Goal: Task Accomplishment & Management: Manage account settings

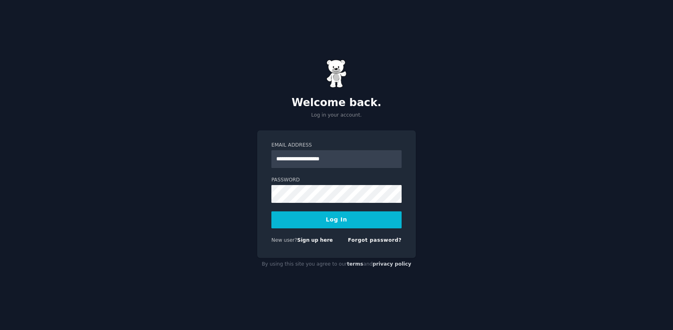
click at [314, 219] on button "Log In" at bounding box center [336, 219] width 130 height 17
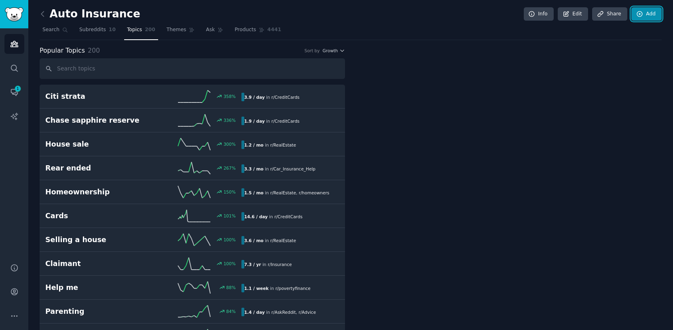
click at [648, 18] on link "Add" at bounding box center [647, 14] width 30 height 14
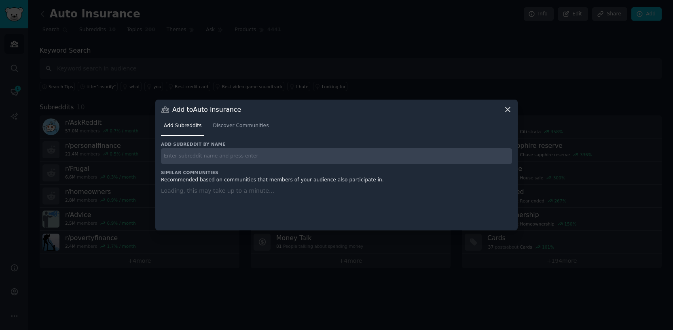
click at [226, 153] on input "text" at bounding box center [336, 156] width 351 height 16
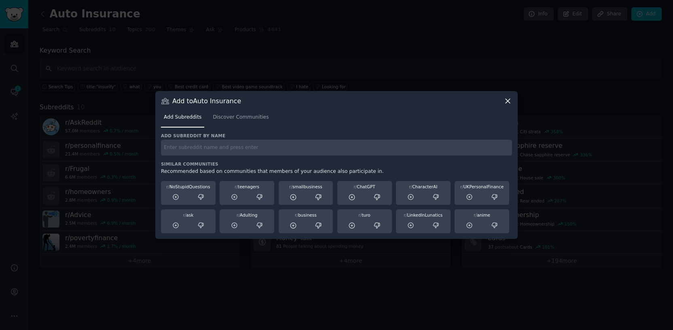
paste input "Loremipsu Dolo SIT Ametconsect Adipiscinge s/doeiusmodtem incidi.utl/e/dolorema…"
type input "Loremipsu Dolo SIT Ametconsect Adipiscinge s/doeiusmodtem incidi.utl/e/dolorema…"
paste input "r/careeradvice r/overemployed r/antiwork r/msp r/remotework r/workfromhome r/as…"
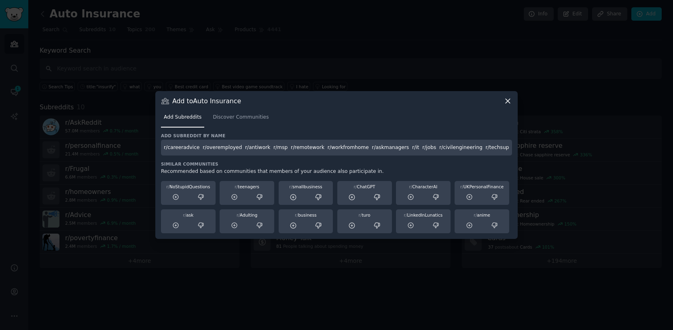
scroll to position [0, 591]
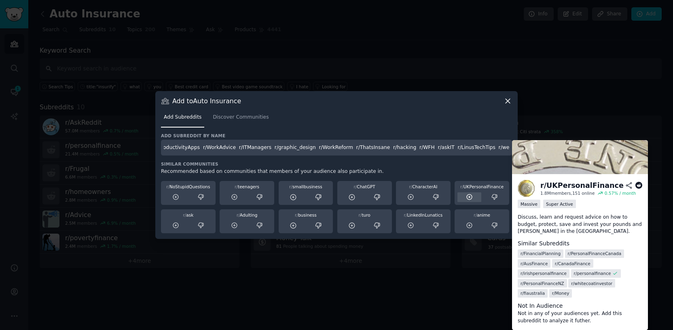
type input "r/careeradvice r/overemployed r/antiwork r/msp r/remotework r/workfromhome r/as…"
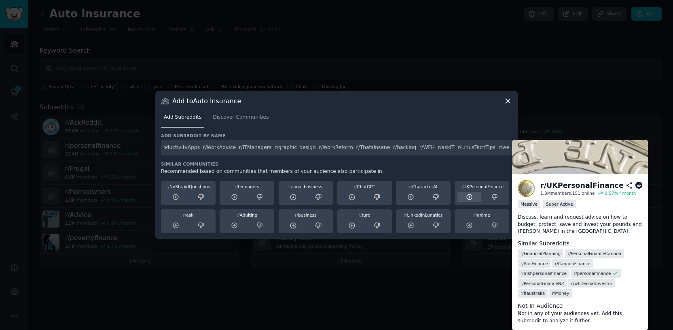
scroll to position [0, 0]
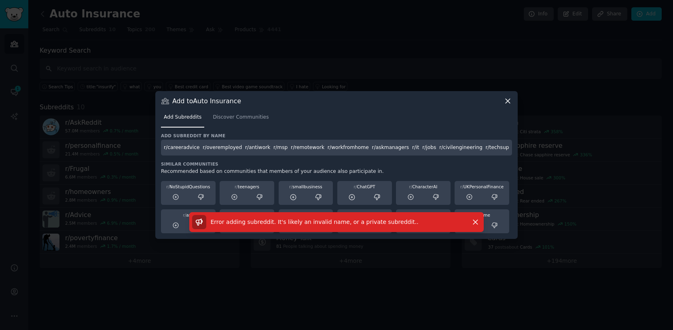
click at [330, 220] on span "Error adding subreddit. It's likely an invalid name, or a private subreddit. ." at bounding box center [315, 221] width 208 height 6
click at [319, 228] on div "Error adding subreddit. It's likely an invalid name, or a private subreddit. ." at bounding box center [328, 222] width 273 height 14
drag, startPoint x: 345, startPoint y: 150, endPoint x: 525, endPoint y: 148, distance: 180.4
click at [525, 148] on div "​ Add to Auto Insurance Add Subreddits Discover Communities Add subreddit by na…" at bounding box center [337, 165] width 668 height 330
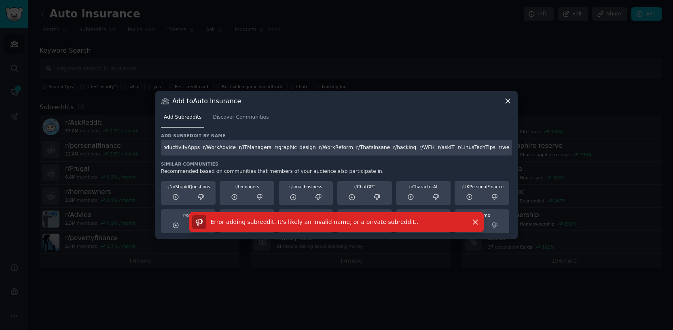
click at [508, 103] on icon at bounding box center [508, 101] width 8 height 8
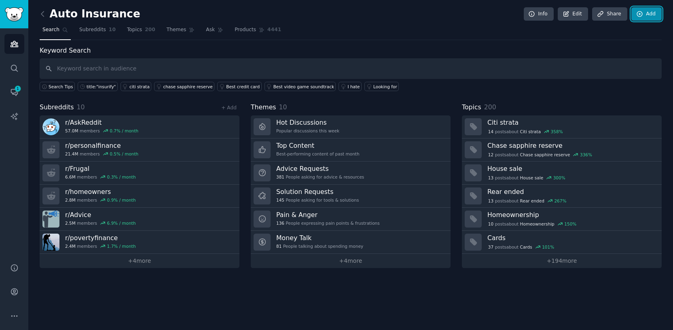
click at [642, 19] on link "Add" at bounding box center [647, 14] width 30 height 14
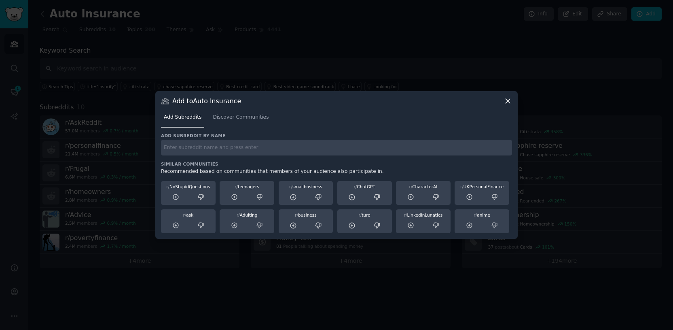
click at [505, 100] on icon at bounding box center [508, 101] width 8 height 8
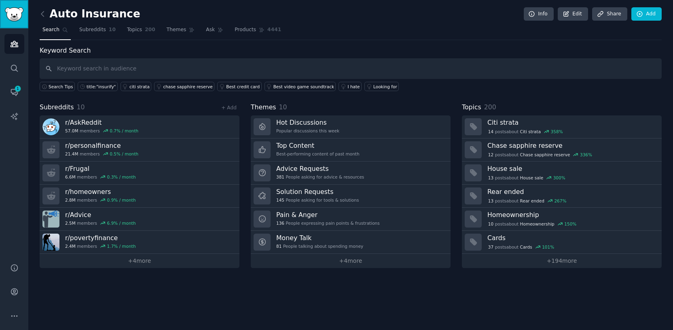
click at [18, 21] on link "Sidebar" at bounding box center [14, 14] width 28 height 28
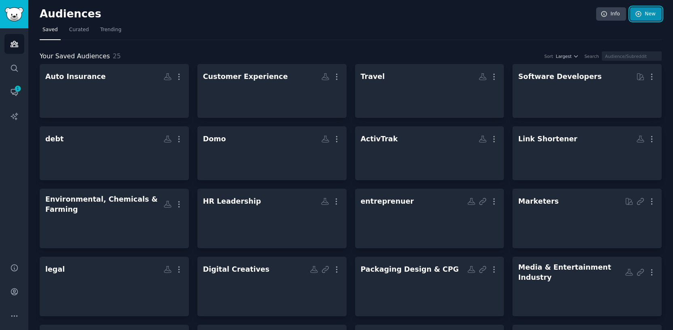
click at [643, 19] on link "New" at bounding box center [646, 14] width 32 height 14
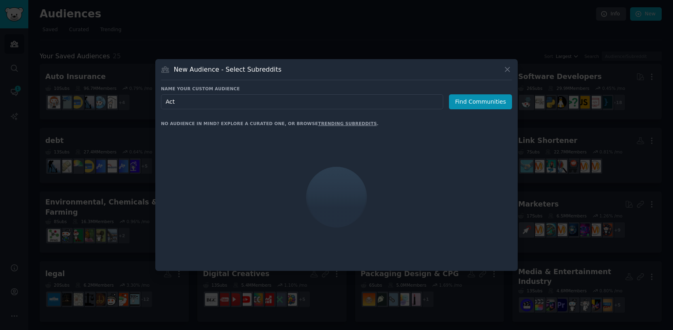
type input "Acti"
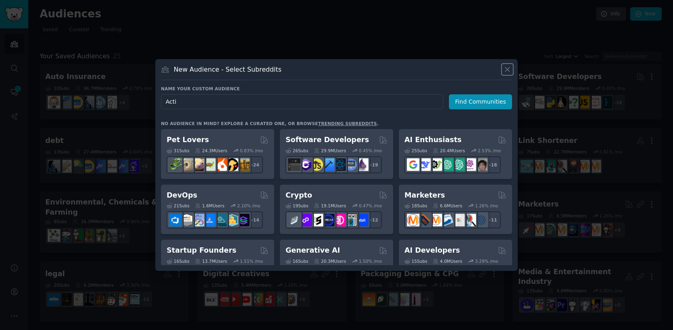
click at [509, 71] on icon at bounding box center [507, 69] width 4 height 4
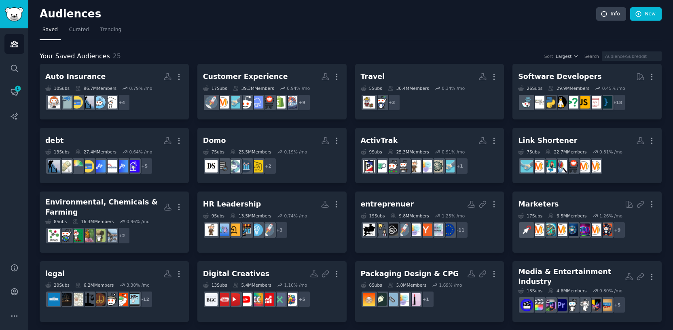
click at [507, 70] on div "Auto Insurance More 10 Sub s 96.7M Members 0.79 % /mo + 4 Customer Experience M…" at bounding box center [351, 291] width 622 height 455
click at [507, 71] on div "Auto Insurance More 10 Sub s 96.7M Members 0.79 % /mo + 4 Customer Experience M…" at bounding box center [351, 291] width 622 height 455
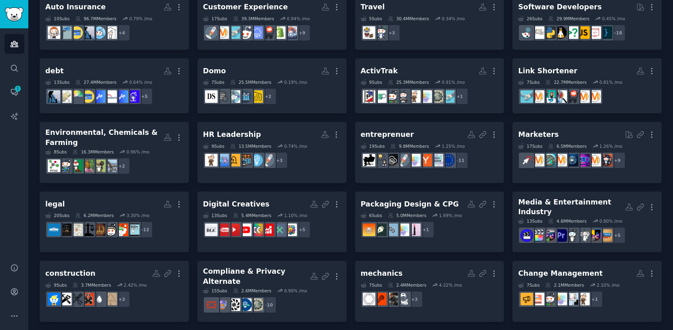
scroll to position [71, 0]
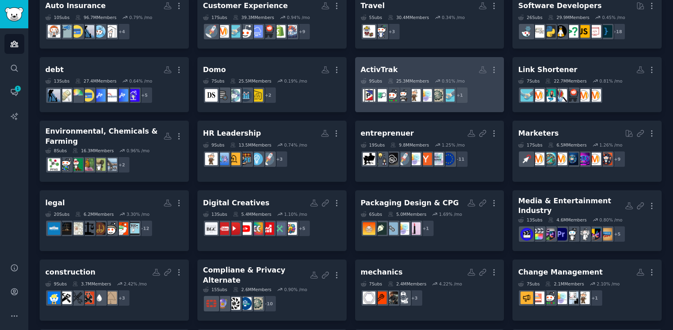
click at [388, 66] on div "ActivTrak" at bounding box center [379, 70] width 37 height 10
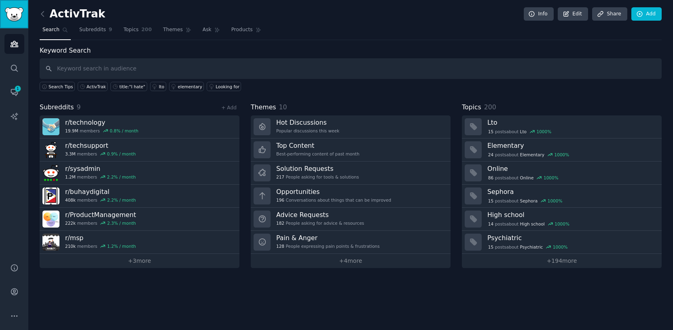
click at [17, 17] on img "Sidebar" at bounding box center [14, 14] width 19 height 14
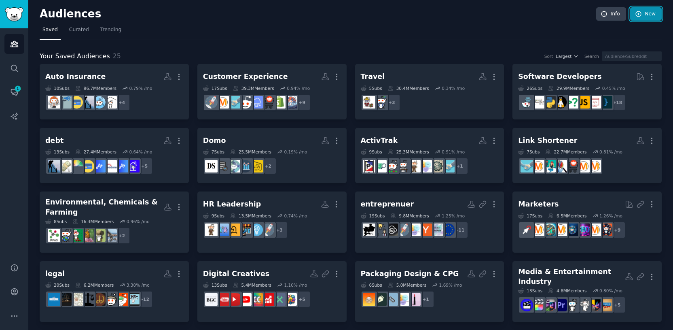
click at [641, 12] on link "New" at bounding box center [646, 14] width 32 height 14
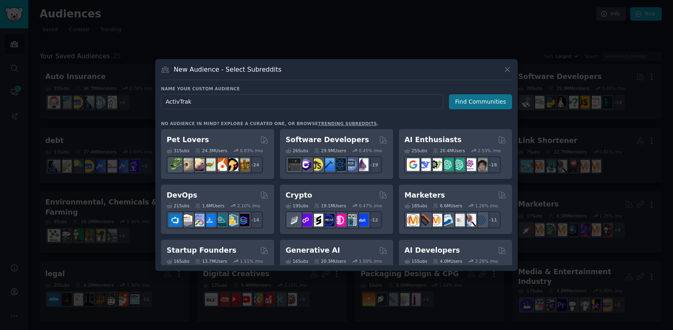
type input "ActivTrak"
click at [466, 101] on button "Find Communities" at bounding box center [480, 101] width 63 height 15
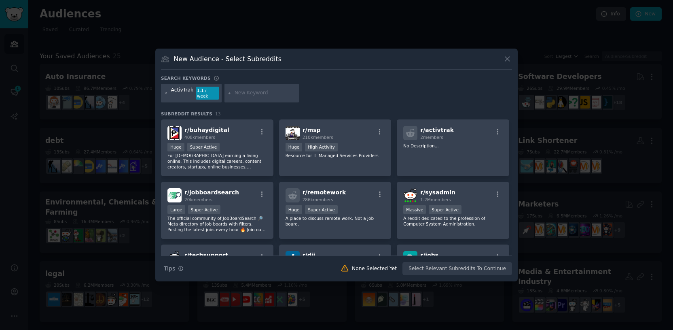
click at [421, 266] on div "Search Tips Tips None Selected Yet Select Relevant Subreddits To Continue" at bounding box center [336, 265] width 351 height 20
click at [256, 95] on input "text" at bounding box center [265, 92] width 61 height 7
paste input "r/careeradvice r/overemployed r/antiwork r/msp r/remotework r/workfromhome r/as…"
type input "r/careeradvice r/overemployed r/antiwork r/msp r/remotework r/workfromhome r/as…"
drag, startPoint x: 273, startPoint y: 91, endPoint x: 214, endPoint y: 94, distance: 59.1
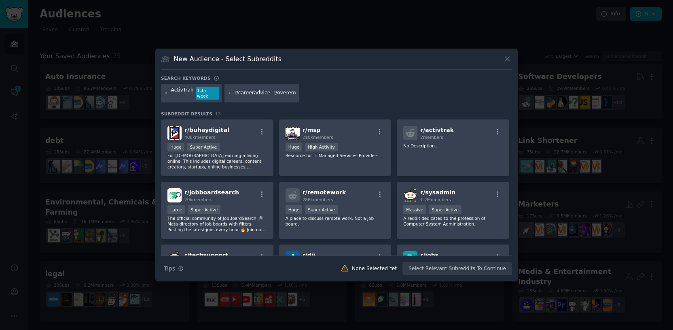
click at [214, 94] on div "ActivTrak 1.1 / week r/careeradvice r/overemployed r/antiwork r/msp r/remotewor…" at bounding box center [336, 94] width 351 height 21
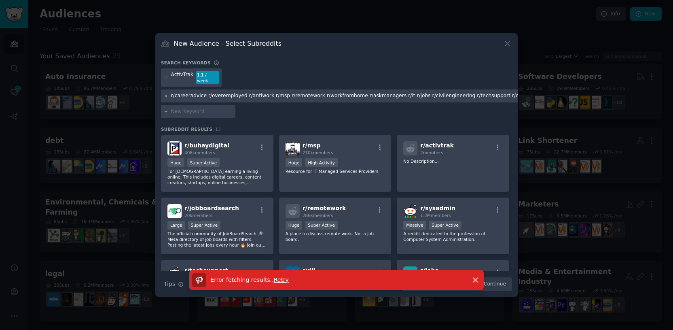
click at [166, 95] on icon at bounding box center [166, 96] width 4 height 4
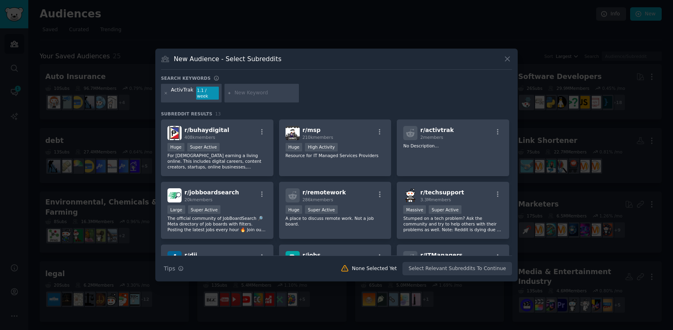
click at [235, 93] on input "text" at bounding box center [265, 92] width 61 height 7
paste input "r/careeradvice r/overemployed r/antiwork r/msp r/remotework"
drag, startPoint x: 288, startPoint y: 93, endPoint x: 269, endPoint y: 93, distance: 19.0
click at [269, 93] on input "r/careeradvice r/overemployed r/antiwork r/msp r/remotework" at bounding box center [265, 92] width 61 height 7
type input "r/careeradvice"
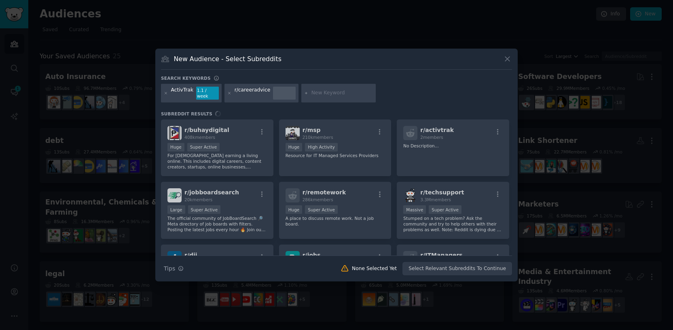
click at [318, 92] on input "text" at bounding box center [342, 92] width 61 height 7
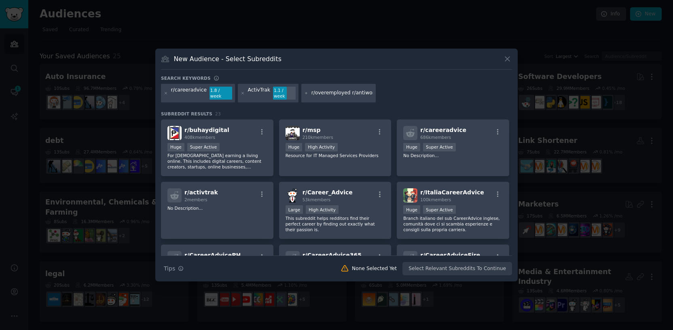
drag, startPoint x: 364, startPoint y: 93, endPoint x: 298, endPoint y: 91, distance: 66.4
click at [301, 91] on div "r/overemployed r/antiwork r/msp r/remotework" at bounding box center [338, 93] width 74 height 19
click at [323, 91] on input "r/overemployed r/antiwork r/msp r/remotework" at bounding box center [342, 92] width 61 height 7
drag, startPoint x: 309, startPoint y: 93, endPoint x: 396, endPoint y: 93, distance: 87.4
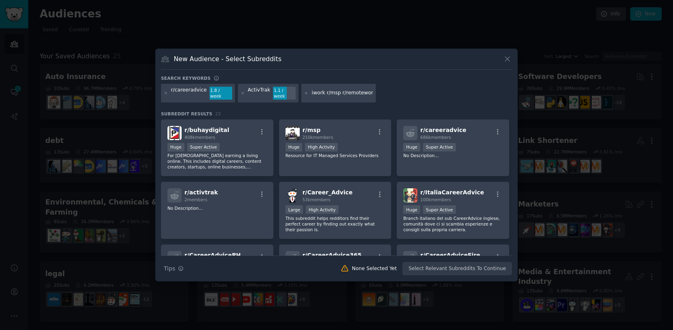
click at [396, 93] on div "r/careeradvice 1.8 / week ActivTrak 1.1 / week r/overemployed r/antiwork r/msp …" at bounding box center [336, 94] width 351 height 21
click at [342, 92] on input "r/overemployed r/antiwork r/msp r/remotework" at bounding box center [342, 92] width 61 height 7
drag, startPoint x: 332, startPoint y: 93, endPoint x: 288, endPoint y: 91, distance: 44.1
click at [288, 91] on div "r/careeradvice 1.8 / week ActivTrak 1.1 / week r/overemployed r/antiwork r/msp …" at bounding box center [336, 94] width 351 height 21
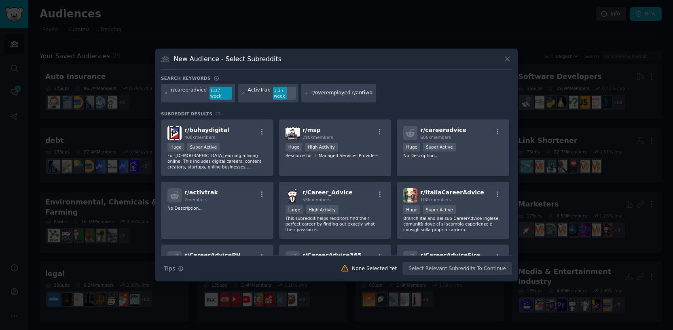
type input "r/remotework"
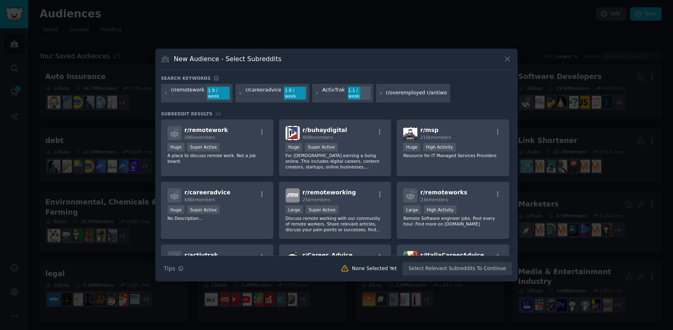
drag, startPoint x: 421, startPoint y: 93, endPoint x: 342, endPoint y: 87, distance: 79.1
click at [342, 87] on div "r/remotework 1.9 / week r/careeradvice 1.8 / week ActivTrak 1.1 / week r/overem…" at bounding box center [336, 94] width 351 height 21
click at [408, 97] on div "r/overemployed r/antiwork r/msp" at bounding box center [413, 93] width 74 height 19
drag, startPoint x: 415, startPoint y: 91, endPoint x: 476, endPoint y: 91, distance: 61.1
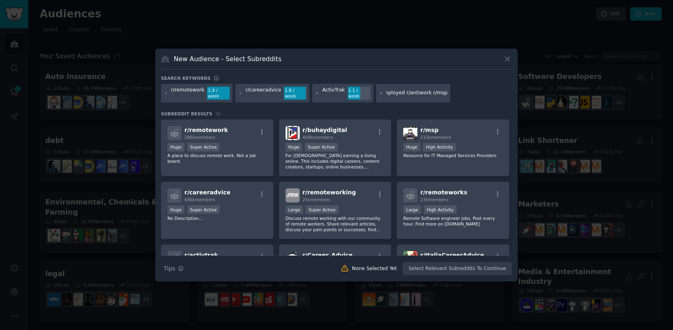
click at [476, 91] on div "r/remotework 1.9 / week r/careeradvice 1.8 / week ActivTrak 1.1 / week r/overem…" at bounding box center [336, 94] width 351 height 21
click at [429, 91] on input "r/overemployed r/antiwork r/msp" at bounding box center [416, 92] width 61 height 7
drag, startPoint x: 420, startPoint y: 93, endPoint x: 316, endPoint y: 94, distance: 104.0
click at [316, 94] on div "r/remotework 1.9 / week r/careeradvice 1.8 / week ActivTrak 1.1 / week r/overem…" at bounding box center [336, 94] width 351 height 21
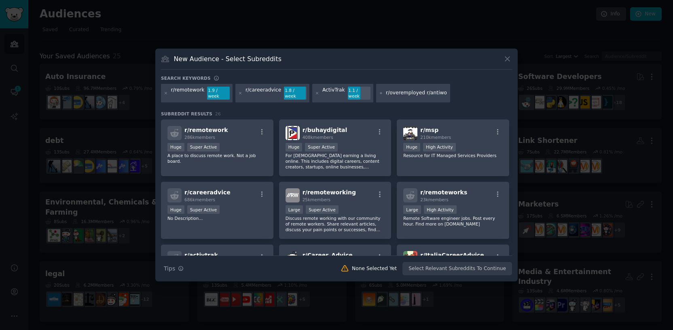
type input "r/msp"
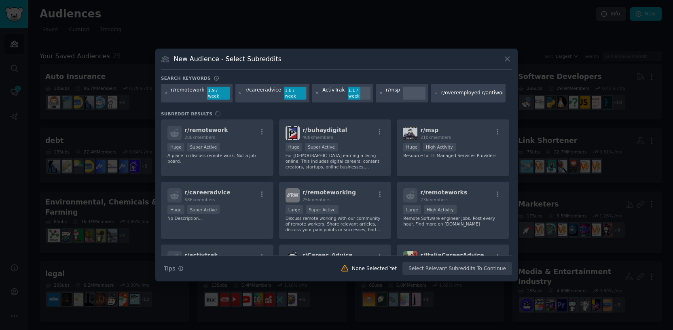
scroll to position [0, 7]
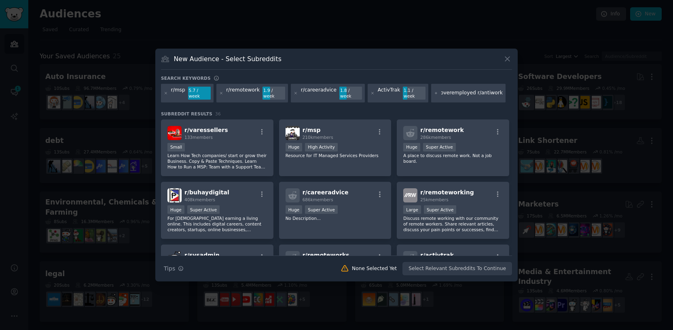
drag, startPoint x: 464, startPoint y: 93, endPoint x: 385, endPoint y: 91, distance: 79.3
click at [385, 91] on div "r/msp 5.7 / week r/remotework 1.9 / week r/careeradvice 1.8 / week ActivTrak 1.…" at bounding box center [336, 94] width 351 height 21
type input "r/antiwork"
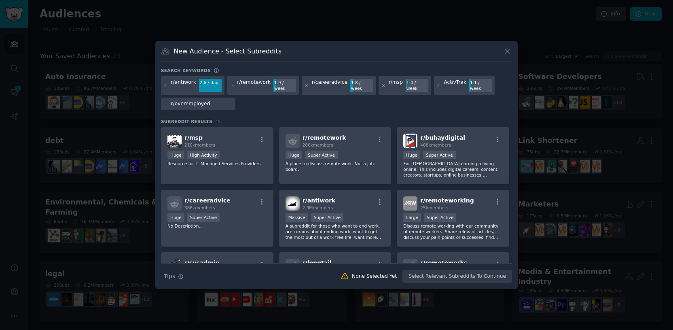
drag, startPoint x: 214, startPoint y: 100, endPoint x: 139, endPoint y: 100, distance: 74.4
click at [139, 100] on div "​ New Audience - Select Subreddits Search keywords Try a 2-4 keywords your audi…" at bounding box center [337, 165] width 668 height 330
type input "r/overemployed"
click at [214, 100] on input "r/overemployed" at bounding box center [201, 103] width 61 height 7
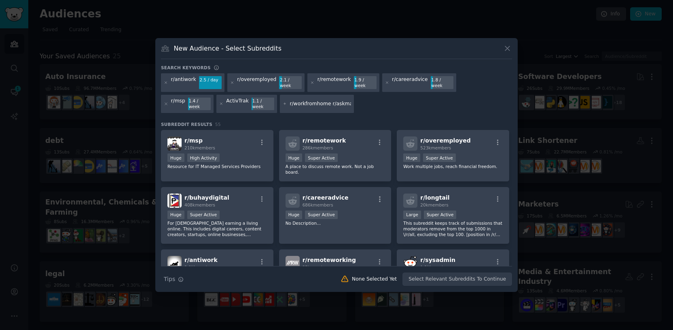
drag, startPoint x: 270, startPoint y: 100, endPoint x: 131, endPoint y: 95, distance: 139.7
click at [131, 95] on div "​ New Audience - Select Subreddits Search keywords Try a 2-4 keywords your audi…" at bounding box center [337, 165] width 668 height 330
type input "r/AskHR"
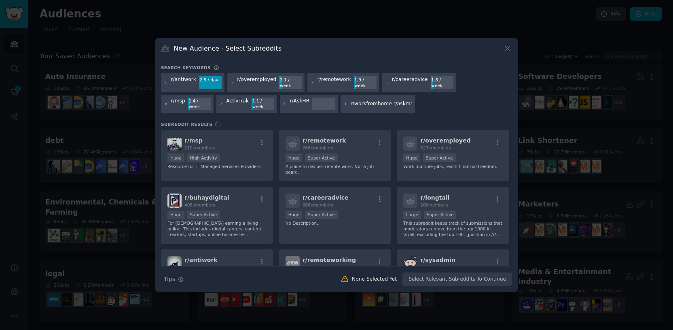
scroll to position [0, 247]
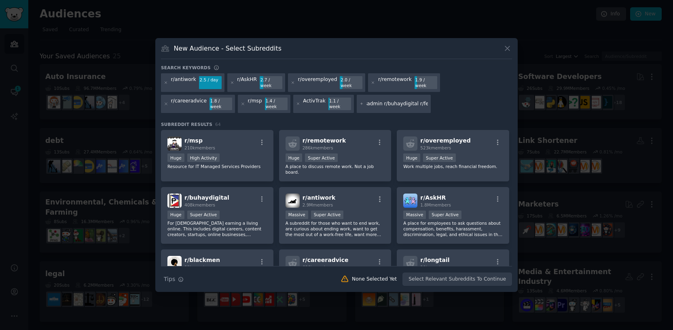
drag, startPoint x: 249, startPoint y: 101, endPoint x: 202, endPoint y: 98, distance: 47.4
click at [202, 98] on div "r/antiwork 2.5 / day r/AskHR 2.7 / week r/overemployed 2.0 / week r/remotework …" at bounding box center [336, 94] width 351 height 42
click at [367, 102] on input "r/workfromhome r/askmanagers r/it r/jobs r/civilengineering r/techsupport r/csc…" at bounding box center [397, 103] width 61 height 7
drag, startPoint x: 333, startPoint y: 103, endPoint x: 368, endPoint y: 103, distance: 35.2
click at [368, 103] on div "r/antiwork 2.5 / day r/AskHR 2.7 / week r/overemployed 2.0 / week r/remotework …" at bounding box center [336, 94] width 351 height 42
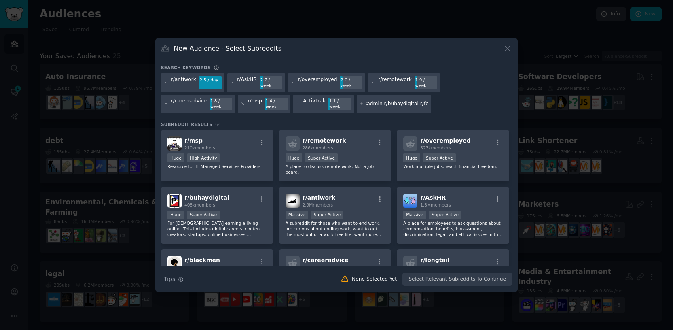
click at [367, 100] on input "r/workfromhome r/askmanagers r/it r/jobs r/civilengineering r/techsupport r/csc…" at bounding box center [397, 103] width 61 height 7
drag, startPoint x: 318, startPoint y: 102, endPoint x: 202, endPoint y: 100, distance: 116.1
click at [202, 100] on div "r/antiwork 2.5 / day r/AskHR 2.7 / week r/overemployed 2.0 / week r/remotework …" at bounding box center [336, 94] width 351 height 42
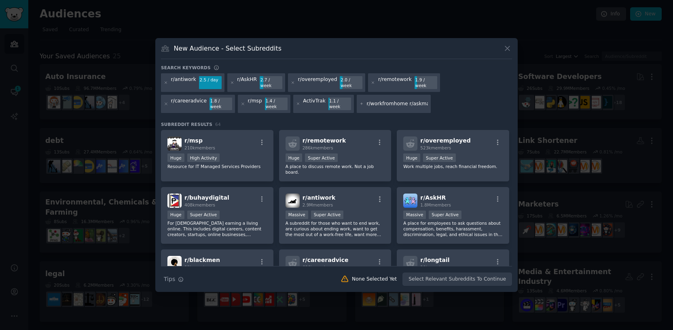
type input "r/fednews"
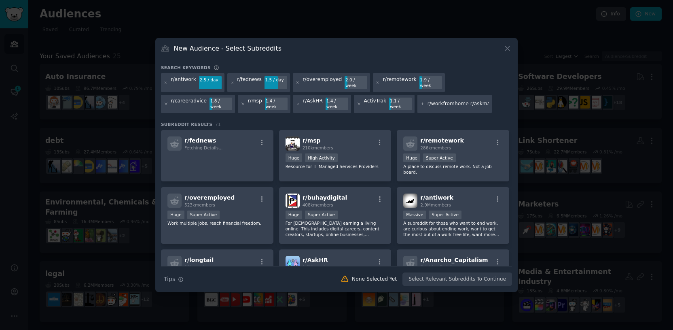
drag, startPoint x: 398, startPoint y: 100, endPoint x: 413, endPoint y: 100, distance: 15.4
click at [418, 100] on div "r/workfromhome r/askmanagers r/it r/jobs r/civilengineering r/techsupport r/csc…" at bounding box center [455, 104] width 74 height 19
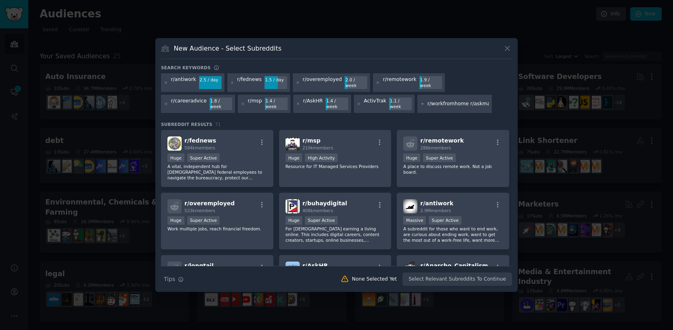
click at [439, 100] on input "r/workfromhome r/askmanagers r/it r/jobs r/civilengineering r/techsupport r/csc…" at bounding box center [458, 103] width 61 height 7
drag, startPoint x: 443, startPoint y: 100, endPoint x: 324, endPoint y: 99, distance: 119.4
click at [324, 99] on div "r/antiwork 2.5 / day r/fednews 1.5 / day r/overemployed 2.0 / week r/remotework…" at bounding box center [336, 94] width 351 height 42
type input "r/buhaydigital"
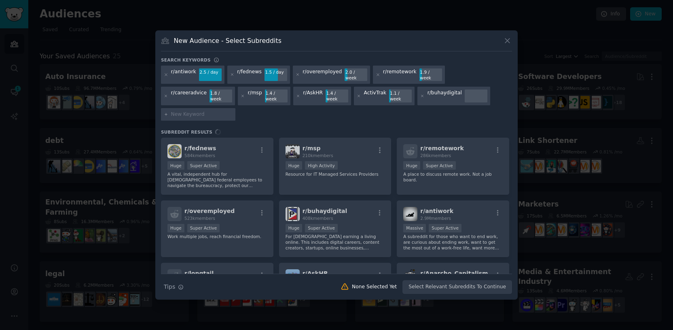
type input "r/workfromhome r/askmanagers r/it r/jobs r/civilengineering r/techsupport r/csc…"
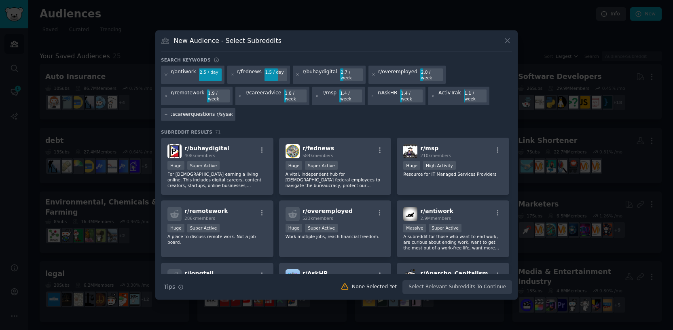
drag, startPoint x: 199, startPoint y: 109, endPoint x: 420, endPoint y: 75, distance: 222.6
click at [420, 75] on div "Search keywords Try a 2-4 keywords your audience might mention r/antiwork 2.5 /…" at bounding box center [336, 175] width 351 height 237
drag, startPoint x: 475, startPoint y: 101, endPoint x: 502, endPoint y: 113, distance: 30.6
click at [502, 113] on div "Search keywords Try a 2-4 keywords your audience might mention r/antiwork 2.5 /…" at bounding box center [336, 175] width 351 height 237
click at [233, 111] on input "r/workfromhome r/askmanagers r/it r/jobs r/civilengineering r/techsupport r/csc…" at bounding box center [201, 114] width 61 height 7
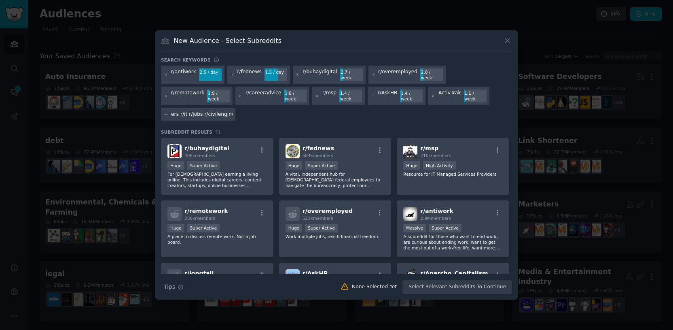
scroll to position [0, 0]
drag, startPoint x: 450, startPoint y: 101, endPoint x: 369, endPoint y: 101, distance: 81.7
click at [369, 101] on div "r/antiwork 2.5 / day r/fednews 1.5 / day r/buhaydigital 2.7 / week r/overemploy…" at bounding box center [336, 95] width 351 height 58
type input "r/sysadmin"
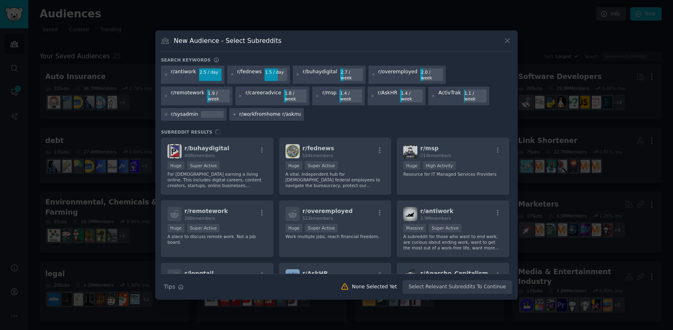
scroll to position [0, 163]
drag, startPoint x: 213, startPoint y: 107, endPoint x: 244, endPoint y: 110, distance: 30.5
click at [258, 107] on div "r/antiwork 2.5 / day r/fednews 1.5 / day r/buhaydigital 2.7 / week r/overemploy…" at bounding box center [336, 95] width 351 height 58
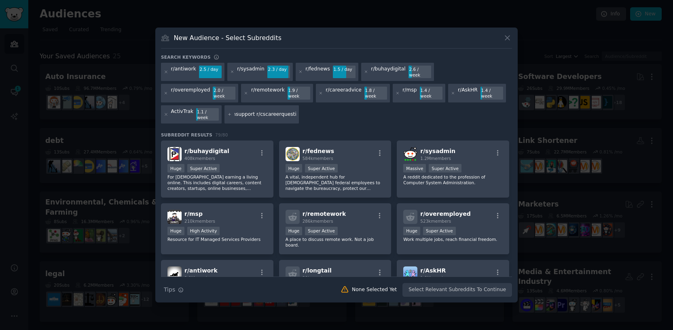
click at [235, 111] on input "r/workfromhome r/askmanagers r/it r/jobs r/civilengineering r/techsupport r/csc…" at bounding box center [265, 114] width 61 height 7
drag, startPoint x: 178, startPoint y: 109, endPoint x: 33, endPoint y: 105, distance: 145.3
click at [33, 105] on div "​ New Audience - Select Subreddits Search keywords Try a 2-4 keywords your audi…" at bounding box center [337, 165] width 668 height 330
type input "r/cscareerquestions"
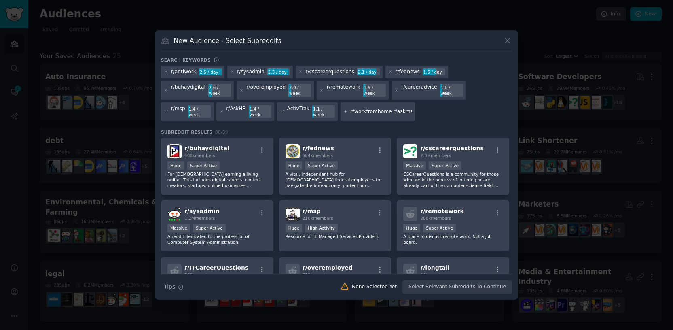
drag, startPoint x: 316, startPoint y: 108, endPoint x: 220, endPoint y: 107, distance: 95.5
click at [220, 107] on div "r/antiwork 2.5 / day r/sysadmin 2.3 / day r/cscareerquestions 2.1 / day r/fedne…" at bounding box center [336, 95] width 351 height 58
type input "/techsupport"
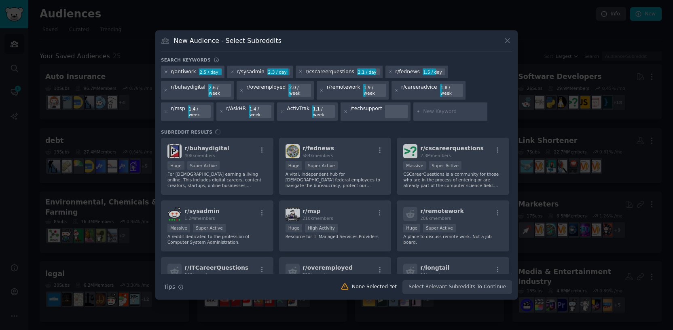
click at [351, 108] on div "/techsupport" at bounding box center [367, 111] width 32 height 13
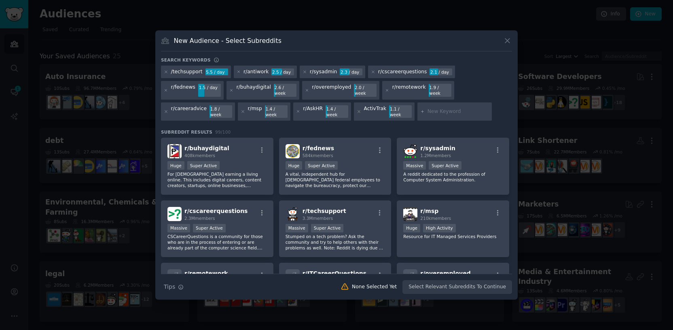
click at [171, 76] on div "/techsupport" at bounding box center [187, 71] width 32 height 7
click at [172, 76] on div "/techsupport" at bounding box center [187, 71] width 32 height 7
click at [165, 74] on icon at bounding box center [166, 72] width 4 height 4
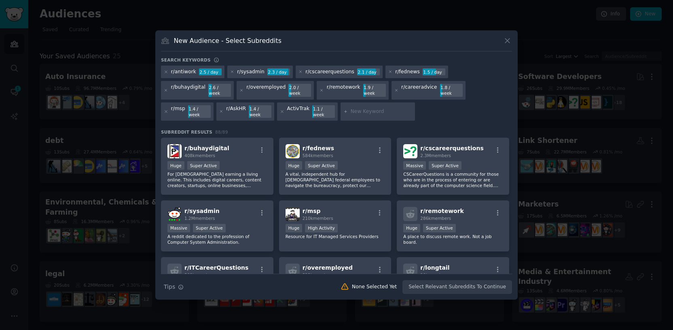
click at [351, 110] on input "text" at bounding box center [381, 111] width 61 height 7
paste input "r/workfromhome r/askmanagers r/it r/jobs r/civilengineering r"
click at [351, 110] on input "r/workfromhome r/askmanagers r/it r/jobs r/civilengineering r" at bounding box center [381, 111] width 61 height 7
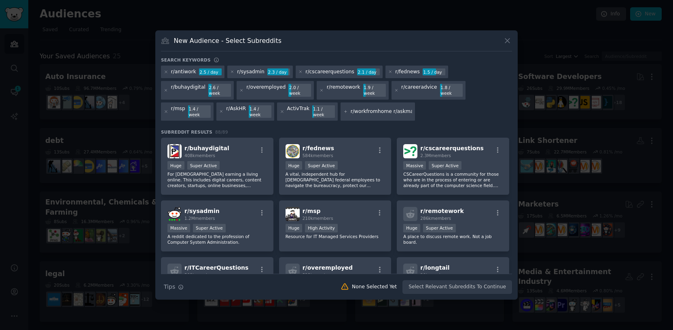
click at [348, 108] on div "r/workfromhome r/askmanagers r/it r/jobs r/civilengineering r" at bounding box center [378, 111] width 74 height 19
drag, startPoint x: 333, startPoint y: 108, endPoint x: 390, endPoint y: 111, distance: 57.5
click at [390, 111] on div "r/antiwork 2.5 / day r/sysadmin 2.3 / day r/cscareerquestions 2.1 / day r/fedne…" at bounding box center [336, 95] width 351 height 58
type input "r/workfromhome"
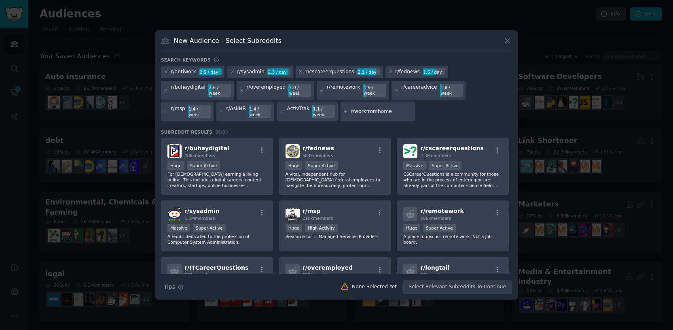
scroll to position [0, 0]
type input "r/techsupport"
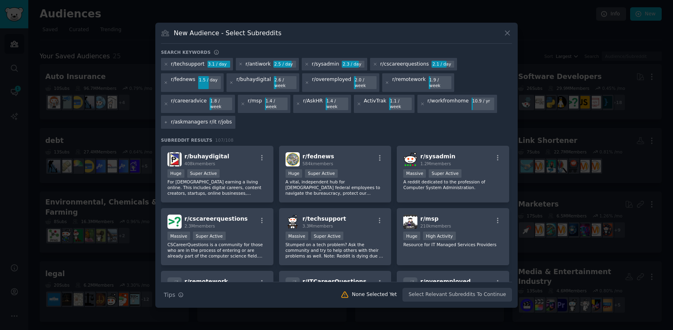
drag, startPoint x: 186, startPoint y: 117, endPoint x: 145, endPoint y: 116, distance: 41.3
click at [145, 116] on div "​ New Audience - Select Subreddits Search keywords Try a 2-4 keywords your audi…" at bounding box center [337, 165] width 668 height 330
type input "r/civilengineering"
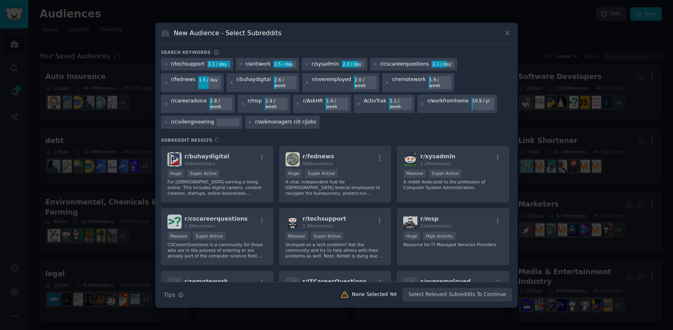
drag, startPoint x: 292, startPoint y: 117, endPoint x: 163, endPoint y: 111, distance: 129.2
click at [163, 111] on div "r/techsupport 3.1 / day r/antiwork 2.5 / day r/sysadmin 2.3 / day r/cscareerque…" at bounding box center [336, 95] width 351 height 74
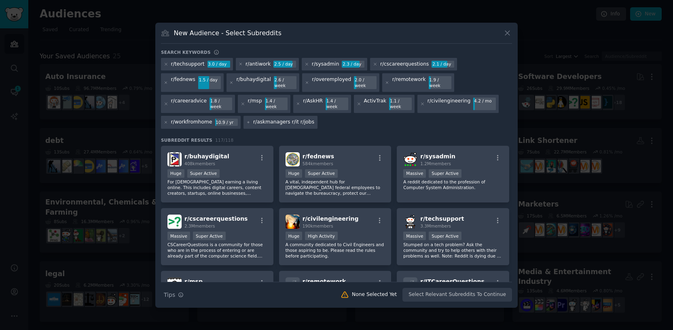
type input "r/jobs"
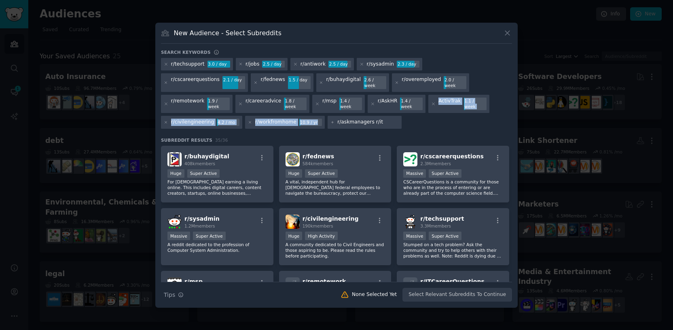
drag, startPoint x: 339, startPoint y: 117, endPoint x: 241, endPoint y: 118, distance: 98.3
click at [241, 118] on div "r/techsupport 3.0 / day r/jobs 2.5 / day r/antiwork 2.5 / day r/sysadmin 2.3 / …" at bounding box center [336, 95] width 351 height 74
click at [326, 121] on div "r/techsupport 3.0 / day r/jobs 2.5 / day r/antiwork 2.5 / day r/sysadmin 2.3 / …" at bounding box center [336, 95] width 351 height 74
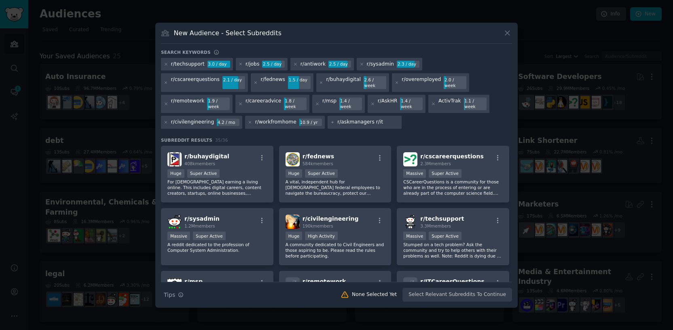
click at [337, 119] on input "r/askmanagers r/it" at bounding box center [367, 122] width 61 height 7
drag, startPoint x: 285, startPoint y: 117, endPoint x: 188, endPoint y: 117, distance: 97.5
click at [188, 117] on div "r/techsupport 3.0 / day r/jobs 2.5 / day r/antiwork 2.5 / day r/sysadmin 2.3 / …" at bounding box center [336, 95] width 351 height 74
type input "r/it"
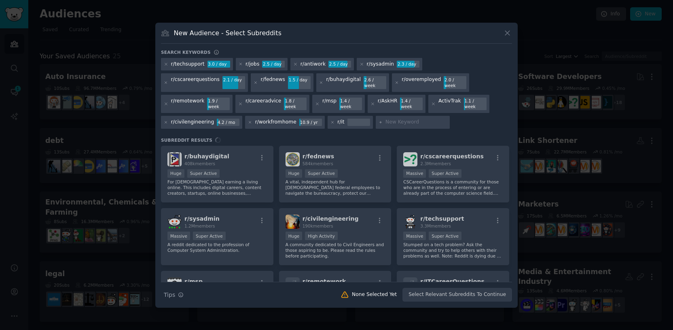
type input "r/askmanagers"
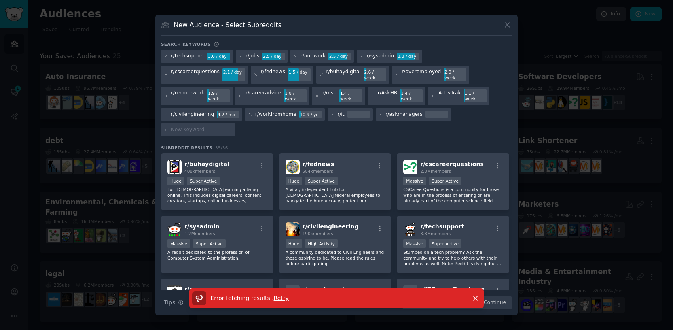
paste input "r/Layoffs r/resumes r/ProductivityApps r/WorkAdvice r/ITManagers r/graphic_desi…"
drag, startPoint x: 405, startPoint y: 116, endPoint x: 319, endPoint y: 115, distance: 85.4
click at [319, 115] on div "r/techsupport 3.0 / day r/jobs 2.5 / day r/antiwork 2.5 / day r/sysadmin 2.3 / …" at bounding box center [336, 94] width 351 height 89
type input "r/activtrak"
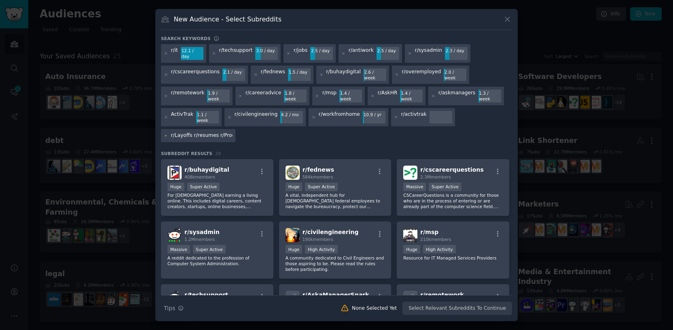
drag, startPoint x: 197, startPoint y: 123, endPoint x: 83, endPoint y: 124, distance: 113.3
click at [83, 124] on div "​ New Audience - Select Subreddits Search keywords Try a 2-4 keywords your audi…" at bounding box center [337, 165] width 668 height 330
type input "r/selfhosted"
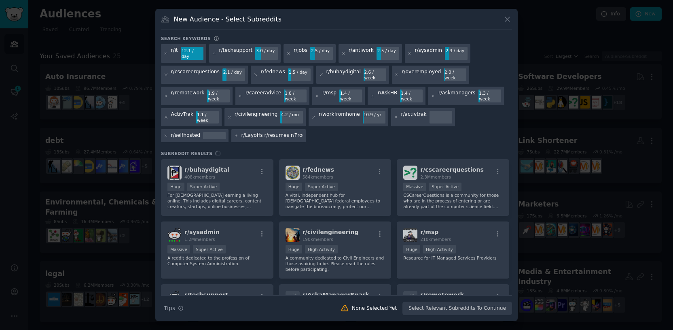
scroll to position [0, 322]
click at [272, 132] on input "r/Layoffs r/resumes r/ProductivityApps r/WorkAdvice r/ITManagers r/graphic_desi…" at bounding box center [272, 135] width 61 height 7
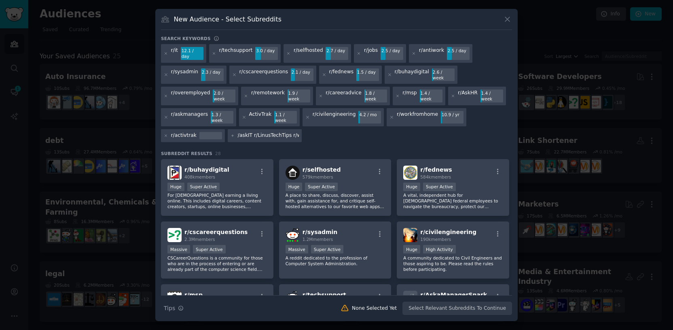
drag, startPoint x: 219, startPoint y: 125, endPoint x: 237, endPoint y: 125, distance: 18.2
click at [237, 132] on input "r/Layoffs r/resumes r/ProductivityApps r/WorkAdvice r/ITManagers r/graphic_desi…" at bounding box center [267, 135] width 61 height 7
click at [268, 132] on input "r/Layoffs r/resumes r/ProductivityApps r/WorkAdvice r/ITManagers r/graphic_desi…" at bounding box center [267, 135] width 61 height 7
click at [267, 132] on input "r/Layoffs r/resumes r/ProductivityApps r/WorkAdvice r/ITManagers r/graphic_desi…" at bounding box center [267, 135] width 61 height 7
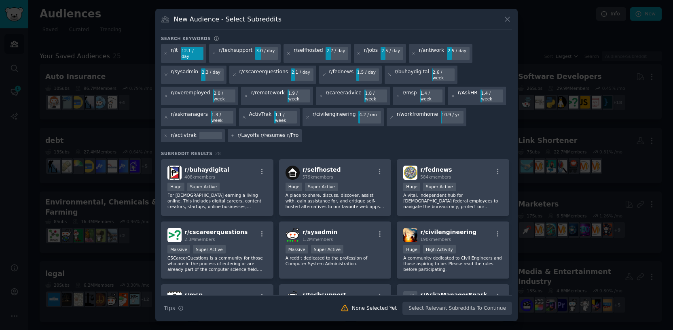
drag, startPoint x: 267, startPoint y: 124, endPoint x: 185, endPoint y: 124, distance: 82.1
click at [185, 124] on div "r/it 12.1 / day r/techsupport 3.0 / day r/selfhosted 2.7 / day r/jobs 2.5 / day…" at bounding box center [336, 94] width 351 height 101
type input "r/webdev"
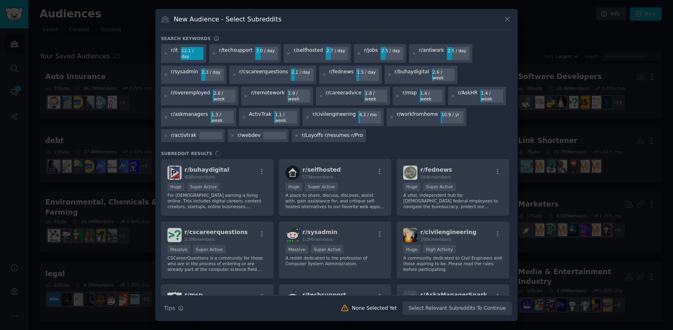
scroll to position [0, 299]
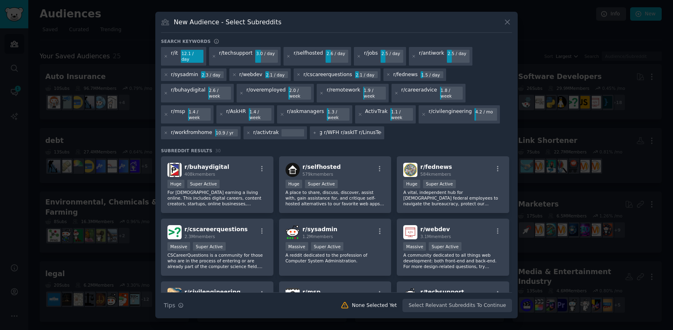
click at [333, 129] on input "r/Layoffs r/resumes r/ProductivityApps r/WorkAdvice r/ITManagers r/graphic_desi…" at bounding box center [350, 132] width 61 height 7
drag, startPoint x: 332, startPoint y: 123, endPoint x: 272, endPoint y: 123, distance: 59.9
click at [272, 123] on div "r/it 12.1 / day r/techsupport 3.0 / day r/selfhosted 2.6 / day r/jobs 2.5 / day…" at bounding box center [336, 94] width 351 height 95
type input "r/LinusTechTips"
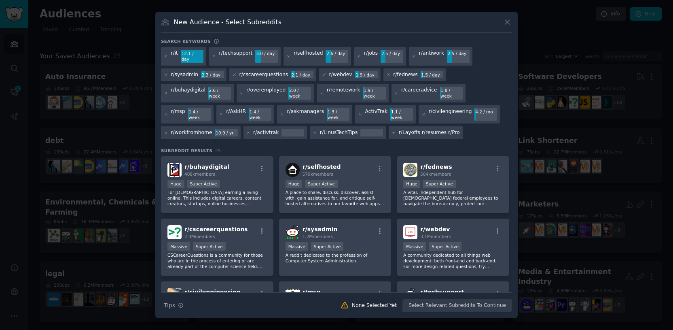
drag, startPoint x: 430, startPoint y: 124, endPoint x: 348, endPoint y: 123, distance: 82.1
click at [348, 123] on div "r/it 12.1 / day r/techsupport 3.0 / day r/selfhosted 2.6 / day r/jobs 2.5 / day…" at bounding box center [336, 94] width 351 height 95
type input "r/askIT"
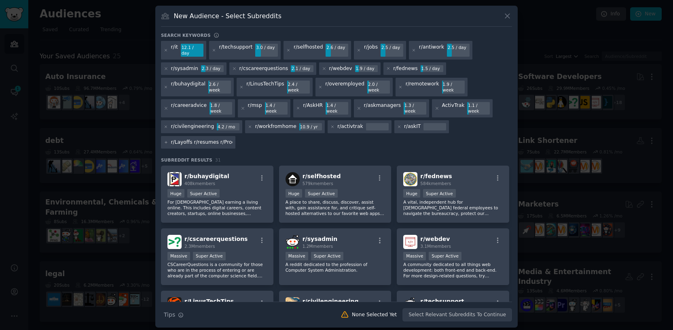
drag, startPoint x: 210, startPoint y: 132, endPoint x: 94, endPoint y: 129, distance: 116.2
click at [94, 129] on div "​ New Audience - Select Subreddits Search keywords Try a 2-4 keywords your audi…" at bounding box center [337, 166] width 668 height 333
type input "r/WFH"
drag, startPoint x: 202, startPoint y: 132, endPoint x: 128, endPoint y: 129, distance: 74.5
click at [128, 129] on div "​ New Audience - Select Subreddits Search keywords Try a 2-4 keywords your audi…" at bounding box center [337, 166] width 668 height 333
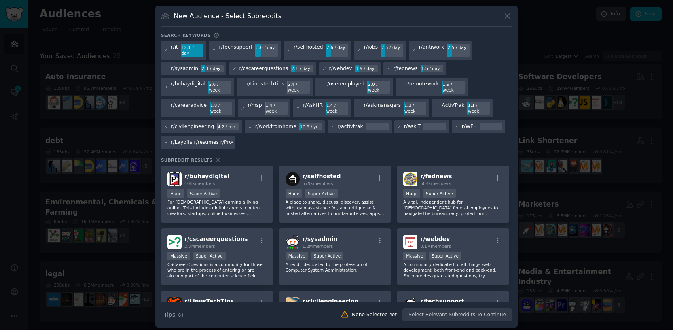
type input "r/hacking"
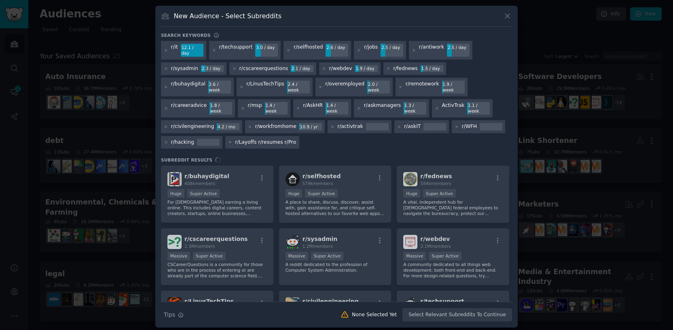
scroll to position [0, 206]
click at [256, 139] on input "r/Layoffs r/resumes r/ProductivityApps r/WorkAdvice r/ITManagers r/graphic_desi…" at bounding box center [265, 142] width 61 height 7
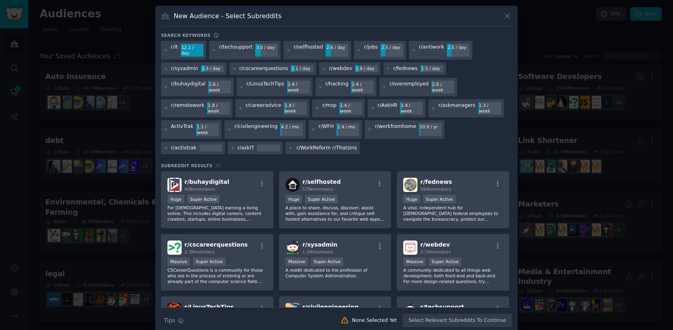
scroll to position [0, 0]
drag, startPoint x: 256, startPoint y: 132, endPoint x: 146, endPoint y: 127, distance: 110.1
click at [146, 127] on div "​ New Audience - Select Subreddits Search keywords Try a 2-4 keywords your audi…" at bounding box center [337, 169] width 668 height 339
type input "r/ThatsInsane"
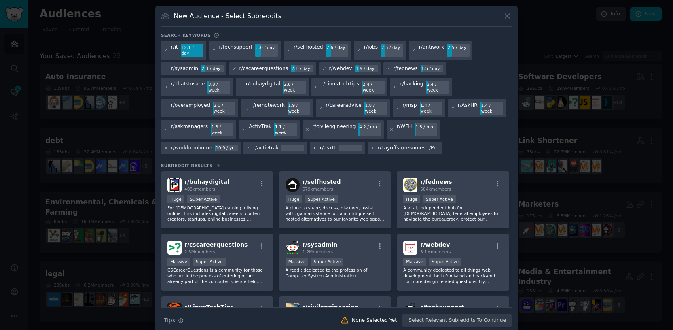
drag, startPoint x: 393, startPoint y: 133, endPoint x: 309, endPoint y: 133, distance: 84.2
click at [309, 133] on div "r/it 12.1 / day r/techsupport 3.0 / day r/selfhosted 2.6 / day r/jobs 2.5 / day…" at bounding box center [336, 99] width 351 height 116
type input "r/WorkReform"
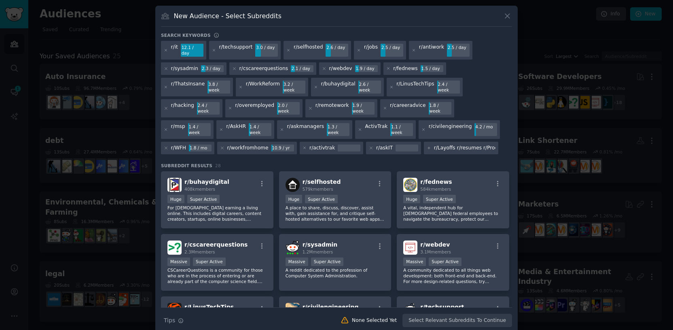
drag, startPoint x: 386, startPoint y: 131, endPoint x: 297, endPoint y: 131, distance: 88.6
click at [297, 131] on div "r/it 12.1 / day r/techsupport 3.0 / day r/selfhosted 2.6 / day r/jobs 2.5 / day…" at bounding box center [336, 99] width 351 height 116
type input "r/graphic_design"
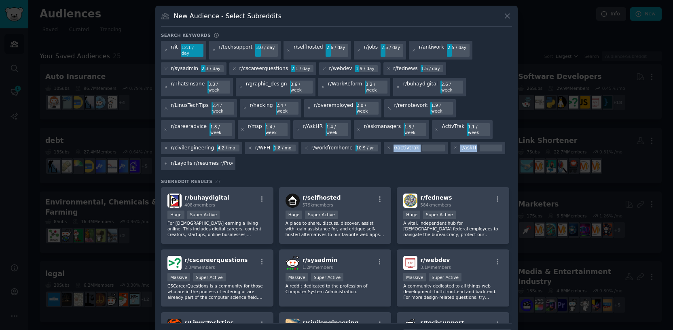
drag, startPoint x: 475, startPoint y: 131, endPoint x: 346, endPoint y: 131, distance: 128.7
click at [346, 131] on div "r/it 12.1 / day r/techsupport 3.0 / day r/selfhosted 2.6 / day r/jobs 2.5 / day…" at bounding box center [336, 107] width 351 height 132
click at [462, 144] on div "r/askIT" at bounding box center [468, 147] width 17 height 7
drag, startPoint x: 458, startPoint y: 124, endPoint x: 515, endPoint y: 122, distance: 57.5
click at [515, 122] on div "New Audience - Select Subreddits Search keywords Try a 2-4 keywords your audien…" at bounding box center [336, 177] width 363 height 343
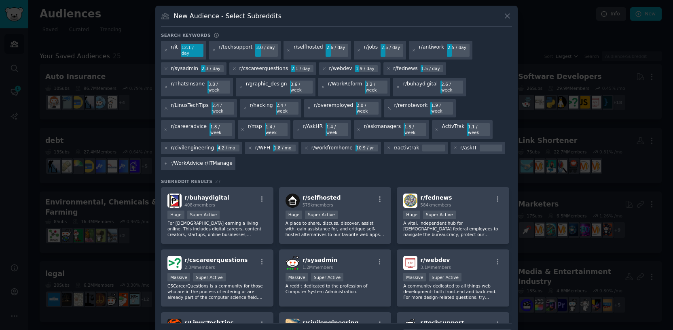
scroll to position [0, 100]
drag, startPoint x: 214, startPoint y: 141, endPoint x: 255, endPoint y: 141, distance: 41.3
click at [255, 141] on div "r/it 12.1 / day r/techsupport 3.0 / day r/selfhosted 2.6 / day r/jobs 2.5 / day…" at bounding box center [336, 107] width 351 height 132
click at [201, 160] on input "r/Layoffs r/resumes r/ProductivityApps r/WorkAdvice r/ITManagers" at bounding box center [201, 163] width 61 height 7
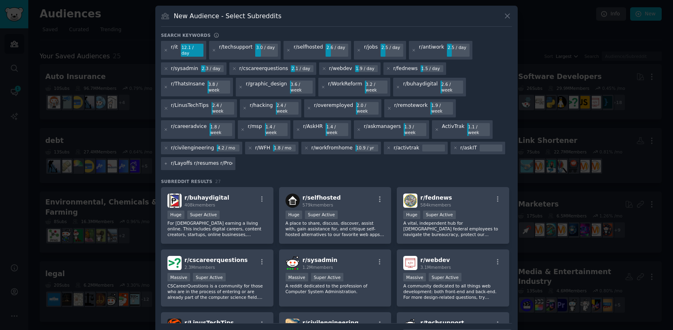
drag, startPoint x: 193, startPoint y: 142, endPoint x: 91, endPoint y: 138, distance: 101.6
click at [91, 138] on div "​ New Audience - Select Subreddits Search keywords Try a 2-4 keywords your audi…" at bounding box center [337, 177] width 668 height 354
type input "r/ITManagers"
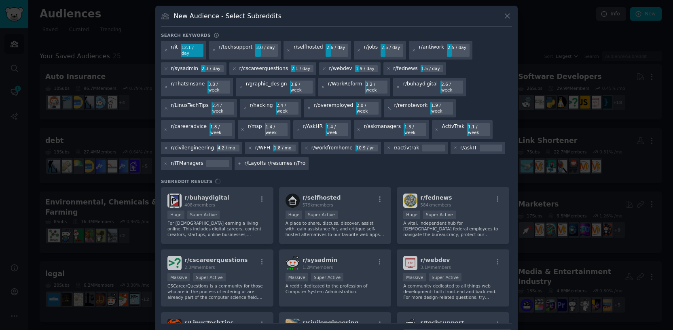
scroll to position [0, 68]
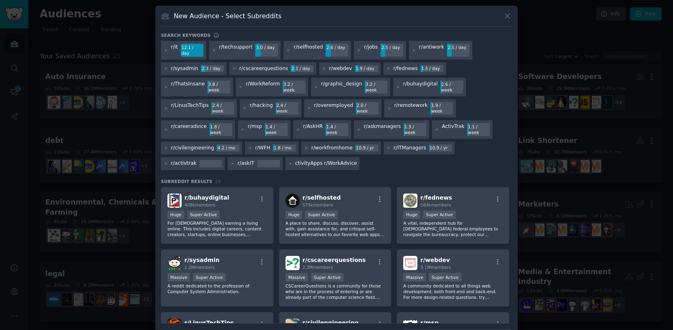
drag, startPoint x: 263, startPoint y: 142, endPoint x: 373, endPoint y: 143, distance: 109.6
click at [373, 143] on div "r/it 12.1 / day r/techsupport 3.0 / day r/selfhosted 2.6 / day r/jobs 2.5 / day…" at bounding box center [336, 107] width 351 height 132
click at [306, 160] on input "r/Layoffs r/resumes r/ProductivityApps r/WorkAdvice" at bounding box center [325, 163] width 61 height 7
click at [174, 47] on div "r/it" at bounding box center [174, 50] width 7 height 13
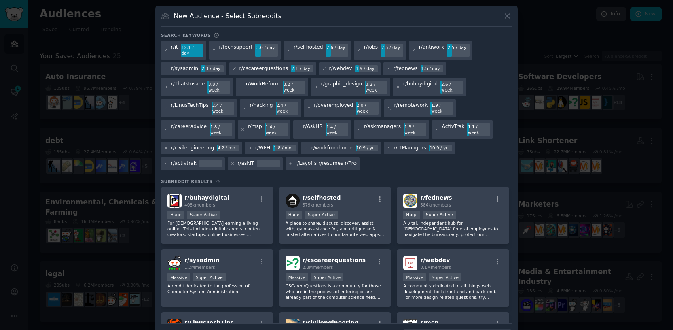
drag, startPoint x: 310, startPoint y: 140, endPoint x: 272, endPoint y: 138, distance: 37.7
click at [272, 138] on div "r/it 12.1 / day r/techsupport 3.0 / day r/selfhosted 2.6 / day r/jobs 2.5 / day…" at bounding box center [336, 107] width 351 height 132
click at [316, 160] on input "r/Layoffs r/resumes r/ProductivityApps r/WorkAdvice" at bounding box center [325, 163] width 61 height 7
drag, startPoint x: 314, startPoint y: 140, endPoint x: 366, endPoint y: 143, distance: 52.7
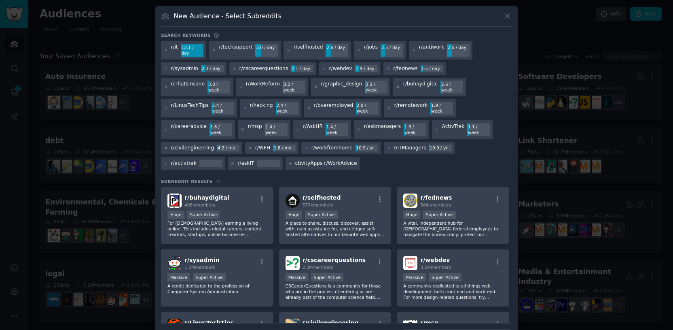
click at [366, 143] on div "r/it 12.1 / day r/techsupport 3.0 / day r/selfhosted 2.6 / day r/jobs 2.5 / day…" at bounding box center [336, 107] width 351 height 132
type input "r/Layoffs"
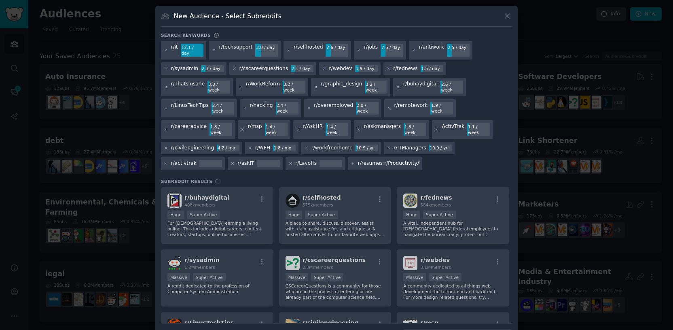
drag, startPoint x: 375, startPoint y: 140, endPoint x: 310, endPoint y: 139, distance: 65.1
click at [310, 139] on div "r/it 12.1 / day r/techsupport 3.0 / day r/selfhosted 2.6 / day r/jobs 2.5 / day…" at bounding box center [336, 107] width 351 height 132
type input "r/WorkAdvice"
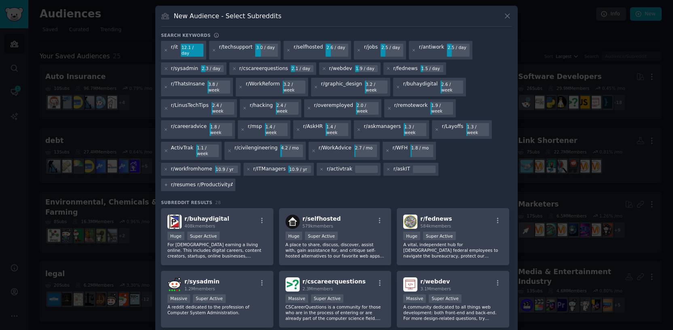
drag, startPoint x: 373, startPoint y: 140, endPoint x: 318, endPoint y: 138, distance: 55.5
click at [318, 138] on div "r/it 12.1 / day r/techsupport 3.0 / day r/selfhosted 2.6 / day r/jobs 2.5 / day…" at bounding box center [336, 117] width 351 height 153
type input "r/ProductivityApps"
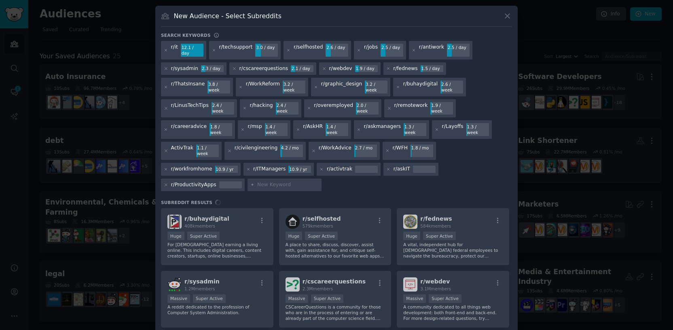
type input "r/resumes"
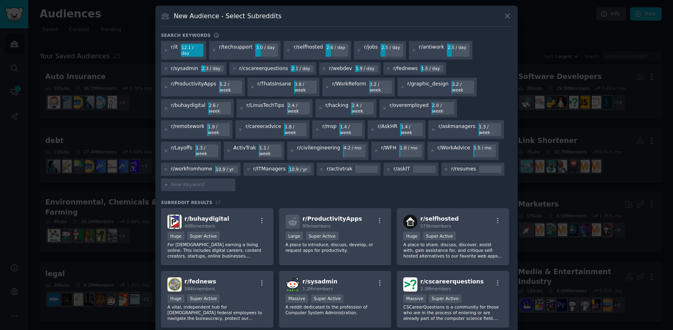
click at [303, 36] on div "Search keywords" at bounding box center [336, 36] width 351 height 8
click at [293, 33] on div "Search keywords" at bounding box center [336, 36] width 351 height 8
click at [253, 123] on div "r/careeradvice" at bounding box center [264, 129] width 36 height 13
click at [254, 123] on div "r/careeradvice" at bounding box center [264, 129] width 36 height 13
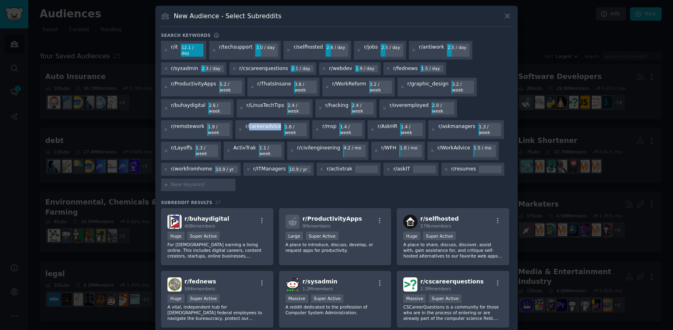
click at [257, 123] on div "r/careeradvice" at bounding box center [264, 129] width 36 height 13
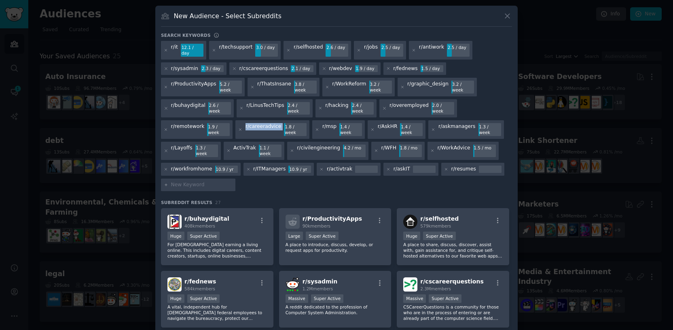
click at [257, 123] on div "r/careeradvice" at bounding box center [264, 129] width 36 height 13
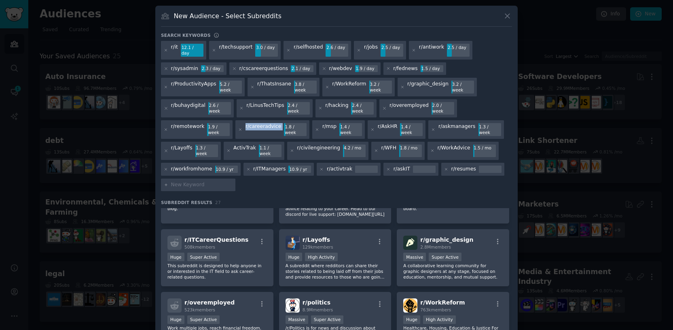
scroll to position [443, 0]
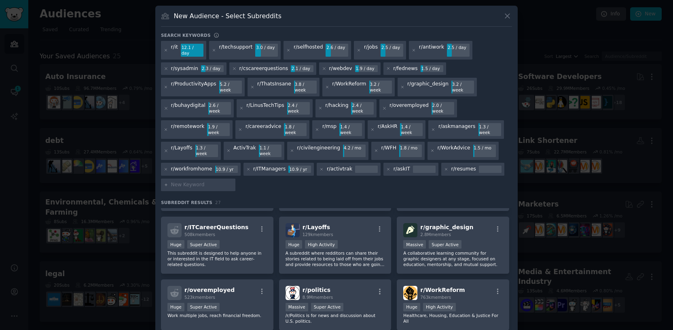
scroll to position [366, 0]
click at [467, 313] on p "Healthcare, Housing, Education & Justice For All" at bounding box center [453, 318] width 100 height 11
click at [353, 251] on p "A subreddit where redditors can share their stories related to being laid off f…" at bounding box center [336, 259] width 100 height 17
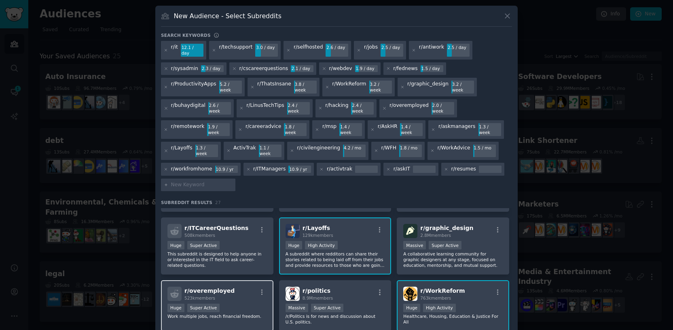
click at [197, 295] on span "523k members" at bounding box center [199, 297] width 31 height 5
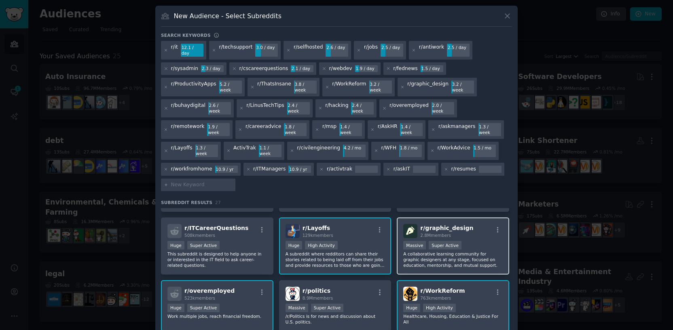
click at [429, 217] on div "r/ graphic_design 2.8M members 1,000,000+ members Massive Super Active A collab…" at bounding box center [453, 245] width 112 height 57
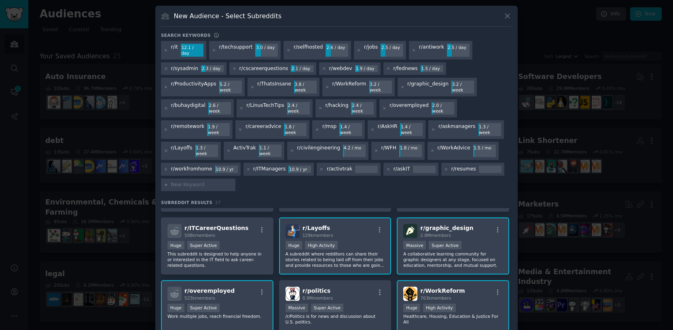
scroll to position [443, 0]
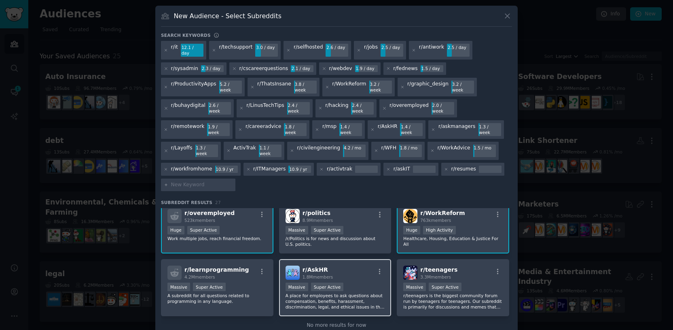
click at [354, 265] on div "r/ AskHR 1.8M members" at bounding box center [336, 272] width 100 height 14
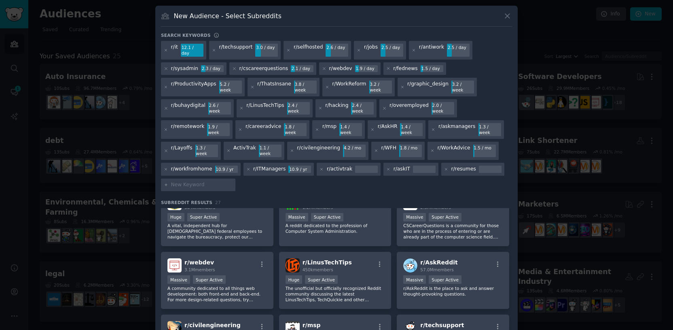
scroll to position [0, 0]
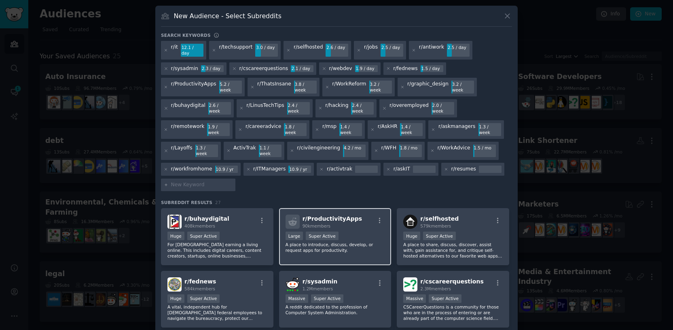
click at [339, 231] on div ">= 95th percentile for submissions / day Large Super Active" at bounding box center [336, 236] width 100 height 10
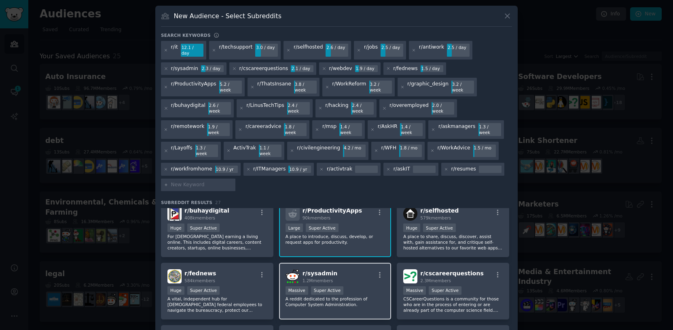
click at [330, 278] on span "1.2M members" at bounding box center [318, 280] width 31 height 5
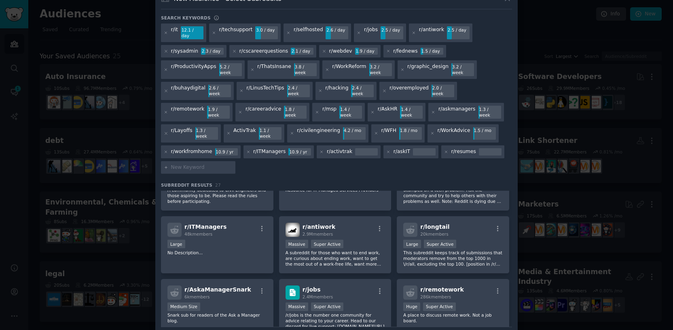
scroll to position [221, 0]
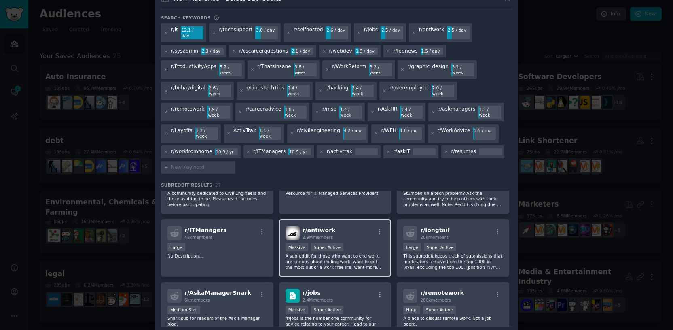
click at [351, 243] on div "Massive Super Active" at bounding box center [336, 248] width 100 height 10
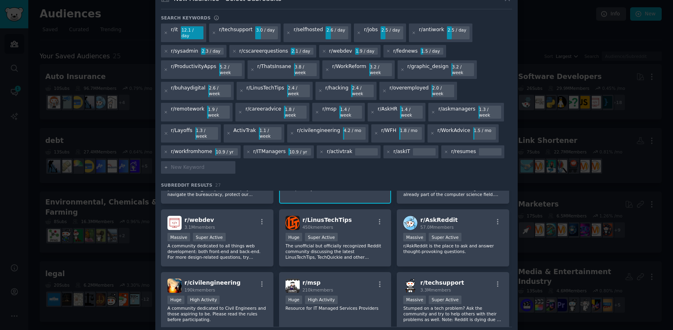
scroll to position [102, 0]
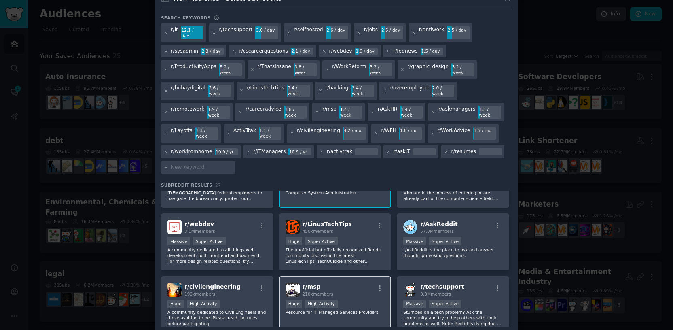
click at [340, 276] on div "r/ msp 210k members Huge High Activity Resource for IT Managed Services Provide…" at bounding box center [335, 304] width 112 height 57
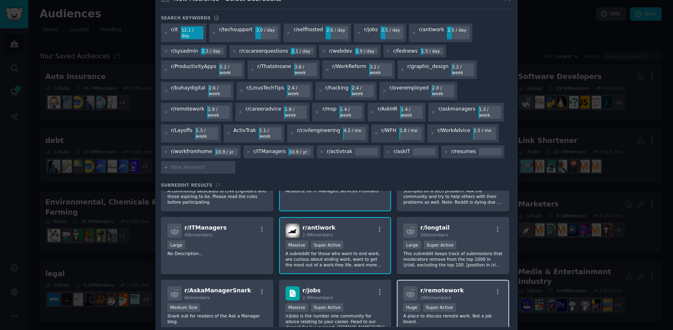
click at [429, 295] on span "286k members" at bounding box center [435, 297] width 31 height 5
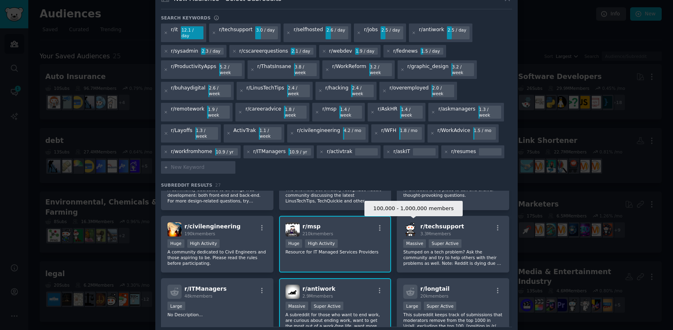
scroll to position [144, 0]
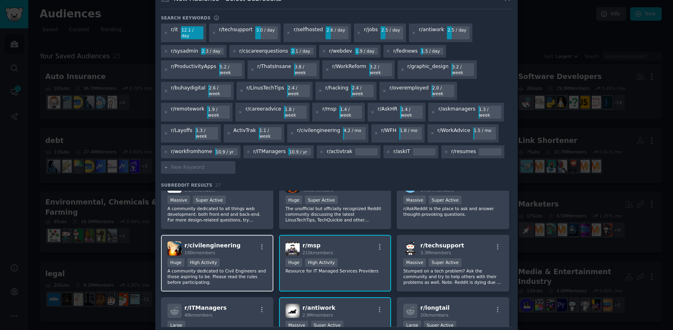
click at [243, 268] on p "A community dedicated to Civil Engineers and those aspiring to be. Please read …" at bounding box center [217, 276] width 100 height 17
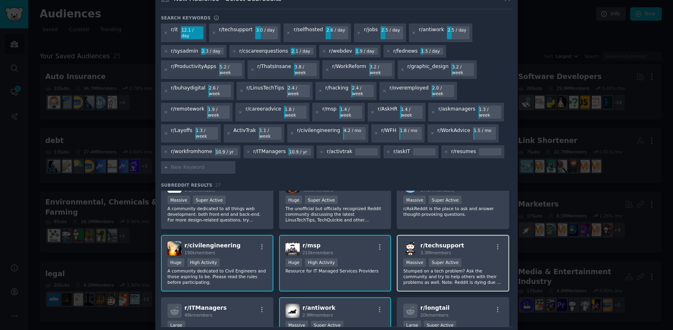
click at [463, 241] on div "r/ techsupport 3.3M members" at bounding box center [453, 248] width 100 height 14
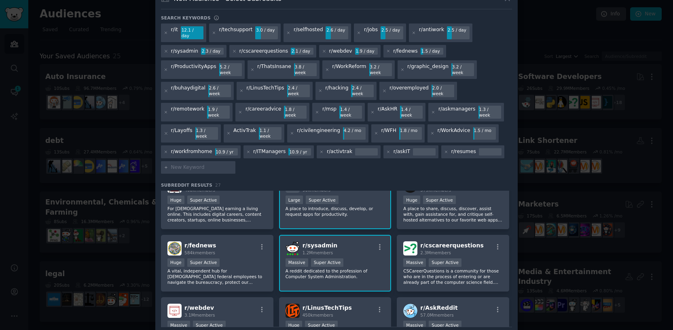
scroll to position [0, 0]
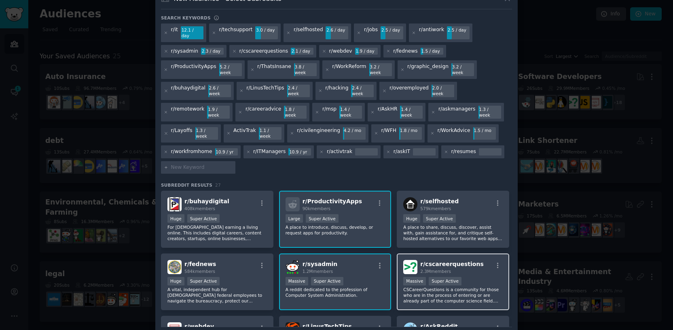
click at [431, 261] on span "r/ cscareerquestions" at bounding box center [451, 264] width 63 height 6
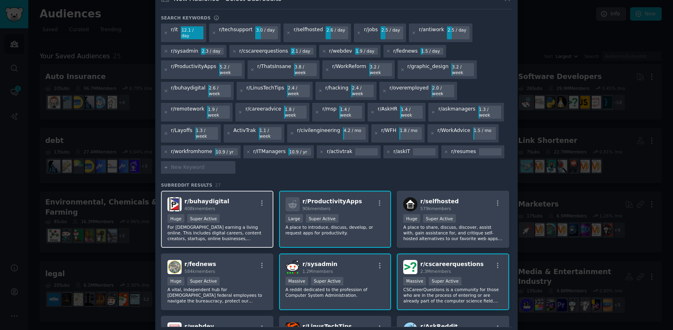
click at [218, 224] on p "For [DEMOGRAPHIC_DATA] earning a living online. This includes digital careers, …" at bounding box center [217, 232] width 100 height 17
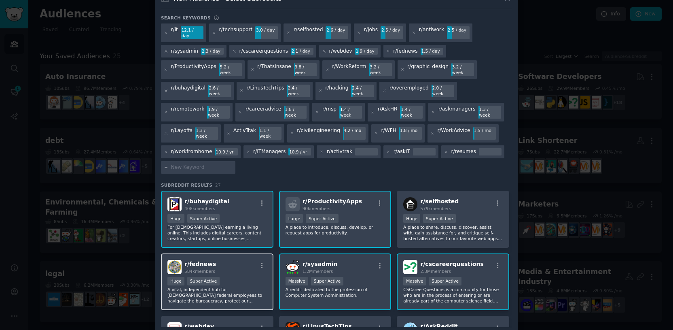
click at [250, 253] on div "r/ fednews 584k members Huge Super Active A vital, independent hub for [DEMOGRA…" at bounding box center [217, 281] width 112 height 57
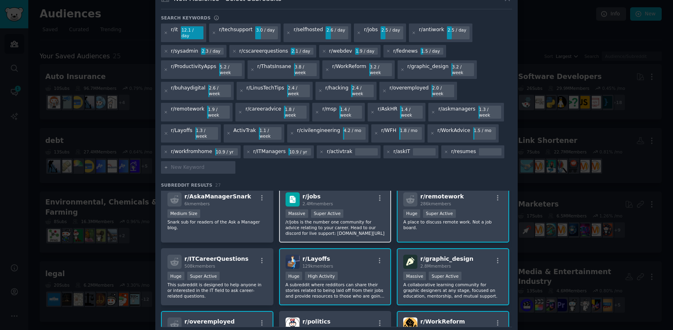
scroll to position [68, 0]
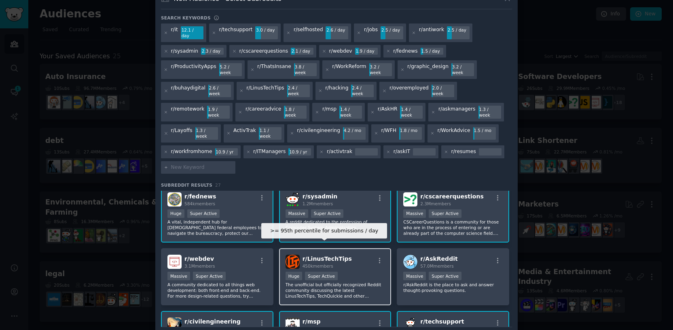
click at [324, 271] on div "Super Active" at bounding box center [321, 275] width 33 height 8
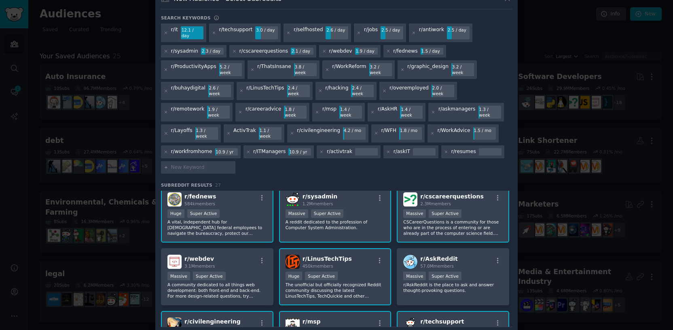
click at [471, 14] on div "New Audience - Select Subreddits Search keywords Try a 2-4 keywords your audien…" at bounding box center [336, 170] width 363 height 364
click at [225, 254] on div "r/ webdev 3.1M members" at bounding box center [217, 261] width 100 height 14
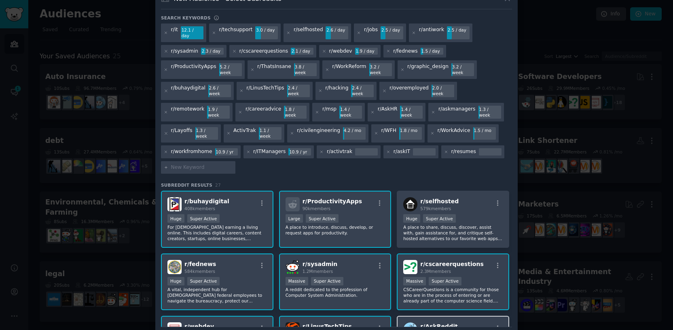
scroll to position [0, 0]
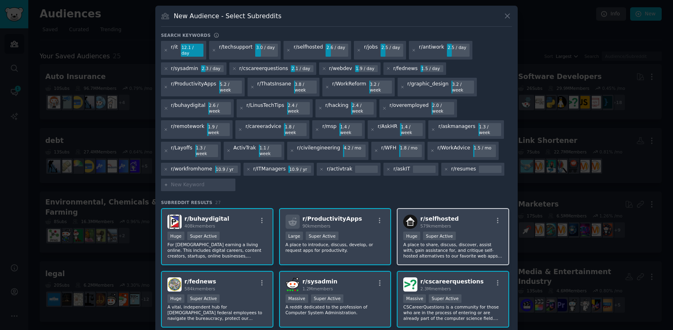
click at [445, 215] on span "r/ selfhosted" at bounding box center [439, 218] width 38 height 6
click at [109, 152] on div at bounding box center [336, 165] width 673 height 330
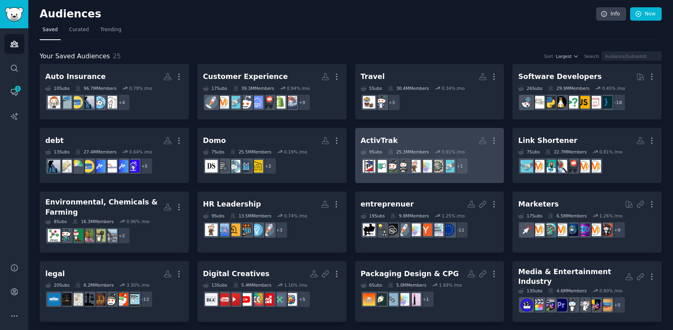
click at [399, 148] on div "ActivTrak More 9 Sub s 25.3M Members 0.91 % /mo + 1" at bounding box center [430, 156] width 138 height 44
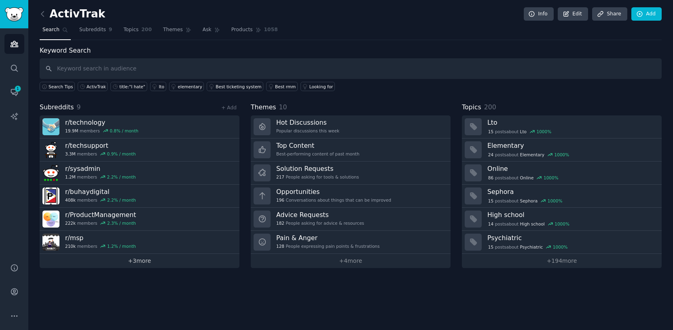
click at [140, 264] on link "+ 3 more" at bounding box center [140, 261] width 200 height 14
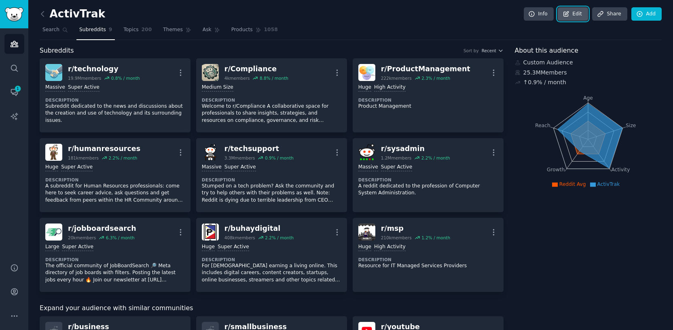
click at [574, 18] on link "Edit" at bounding box center [573, 14] width 30 height 14
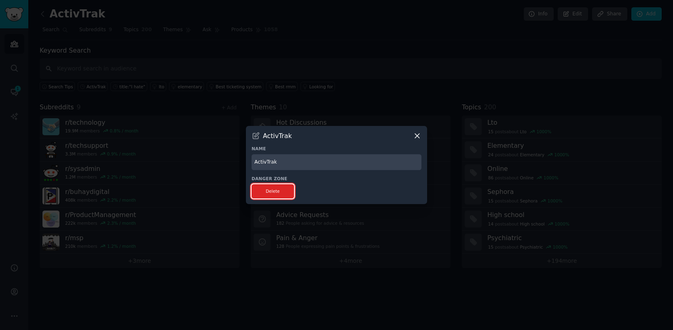
click at [278, 193] on button "Delete" at bounding box center [273, 191] width 42 height 14
click at [416, 135] on icon at bounding box center [417, 135] width 8 height 8
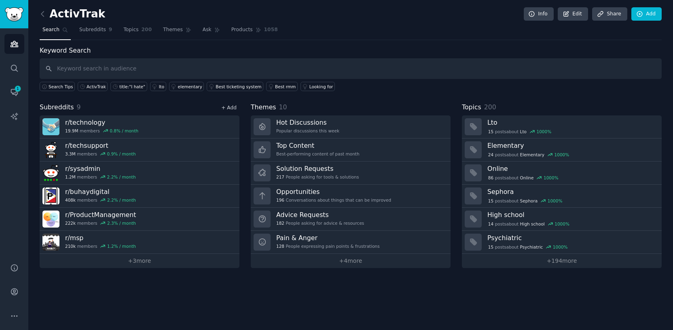
click at [232, 109] on link "+ Add" at bounding box center [228, 108] width 15 height 6
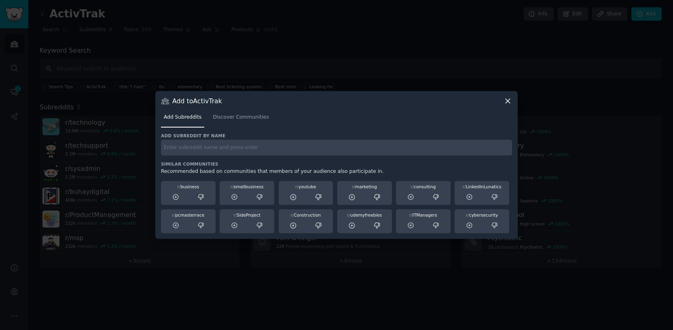
click at [231, 156] on div "Add subreddit by name Similar Communities Recommended based on communities that…" at bounding box center [336, 183] width 351 height 101
click at [507, 102] on icon at bounding box center [508, 101] width 4 height 4
